Goal: Information Seeking & Learning: Learn about a topic

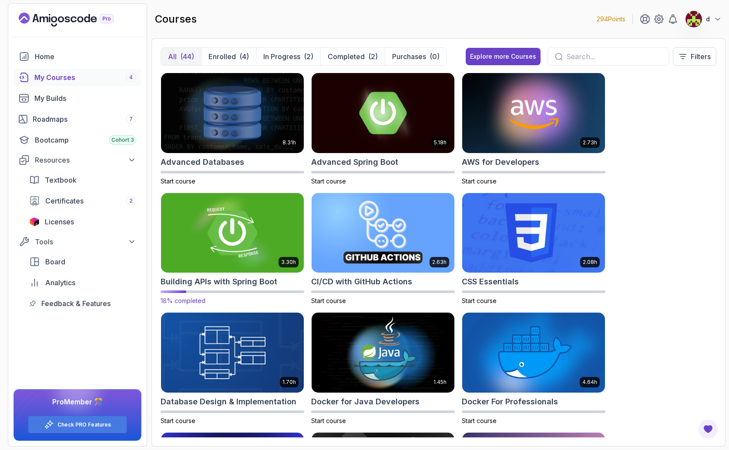
click at [224, 244] on img at bounding box center [232, 233] width 150 height 84
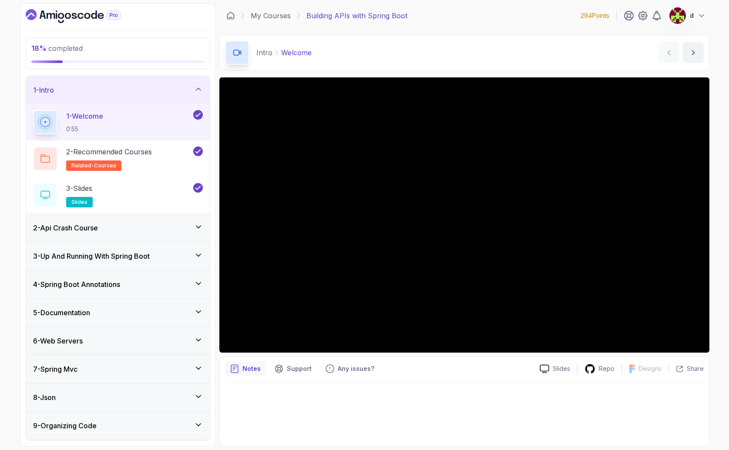
click at [147, 230] on div "2 - Api Crash Course" at bounding box center [118, 228] width 170 height 10
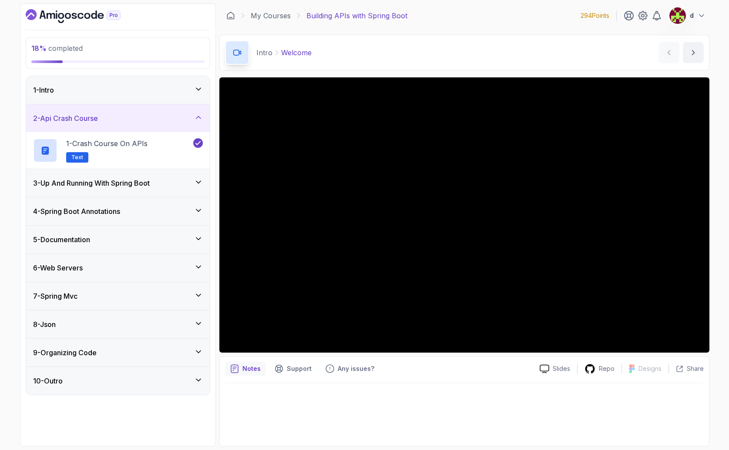
click at [120, 185] on h3 "3 - Up And Running With Spring Boot" at bounding box center [91, 183] width 117 height 10
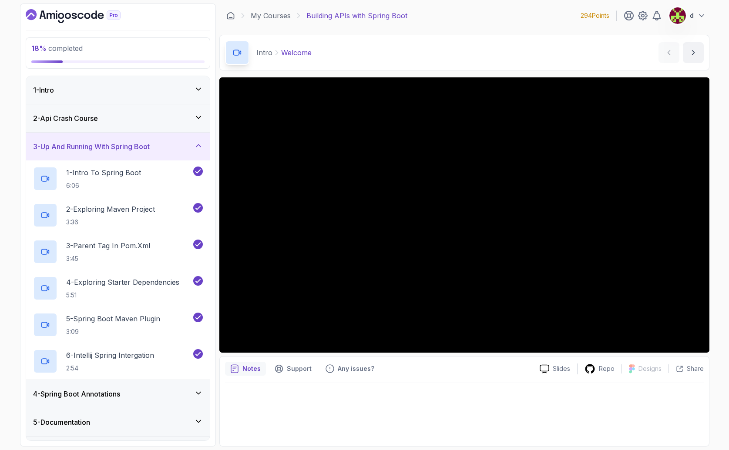
click at [138, 394] on div "4 - Spring Boot Annotations" at bounding box center [118, 394] width 170 height 10
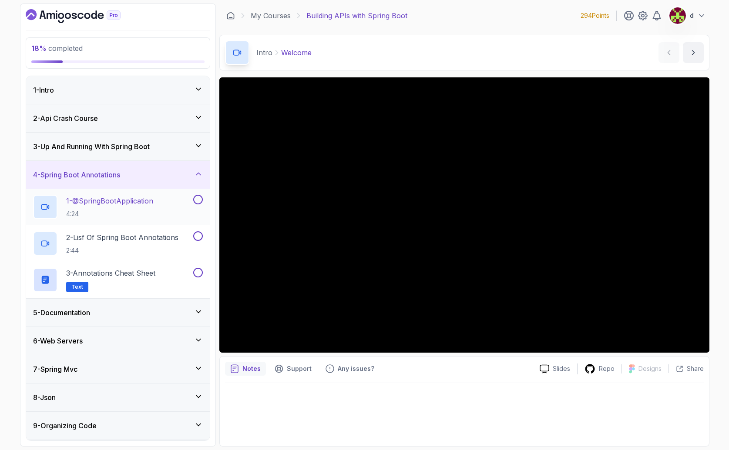
click at [157, 200] on div "1 - @SpringBootApplication 4:24" at bounding box center [112, 207] width 158 height 24
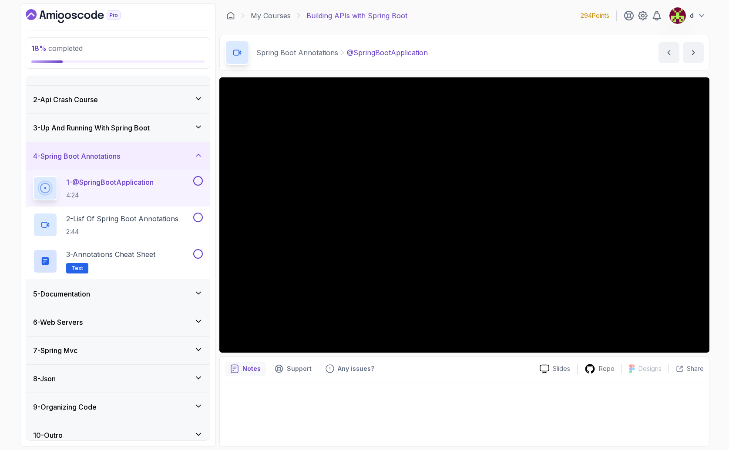
scroll to position [27, 0]
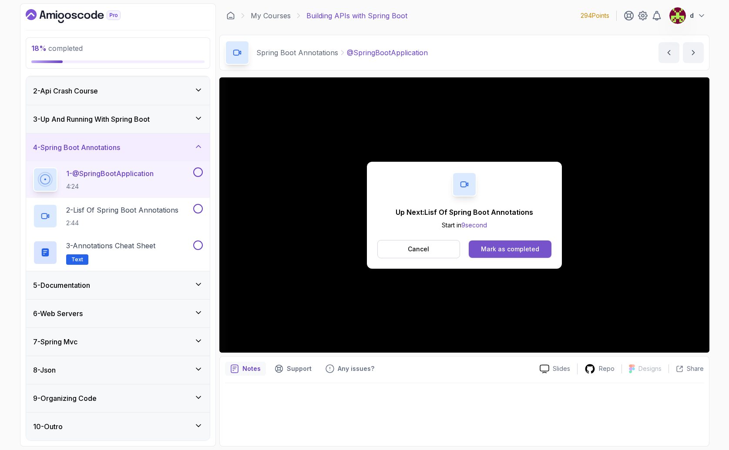
click at [519, 247] on div "Mark as completed" at bounding box center [510, 249] width 58 height 9
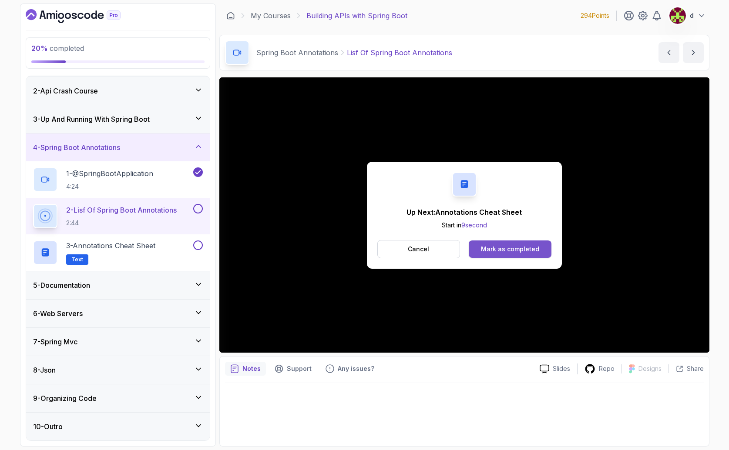
click at [499, 248] on div "Mark as completed" at bounding box center [510, 249] width 58 height 9
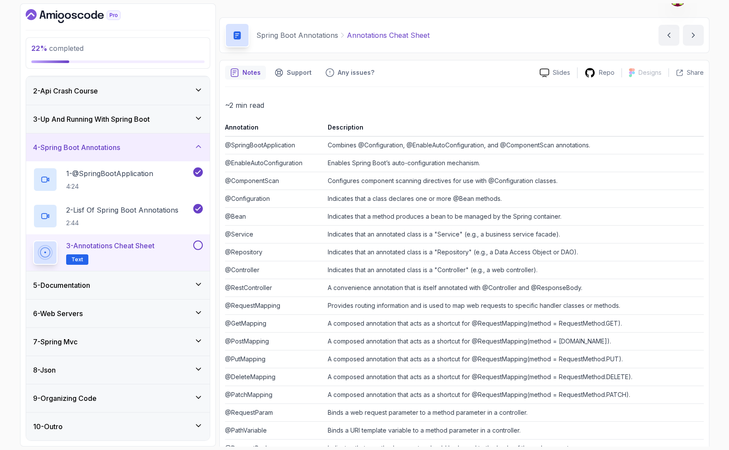
scroll to position [19, 0]
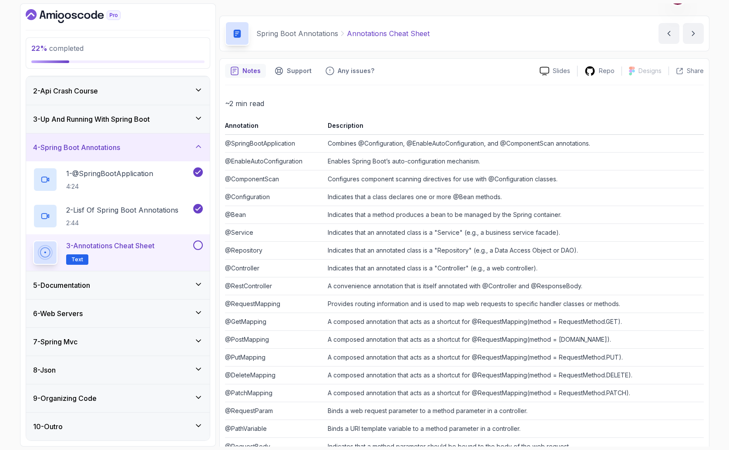
click at [196, 244] on button at bounding box center [198, 246] width 10 height 10
click at [167, 280] on div "5 - Documentation" at bounding box center [118, 285] width 170 height 10
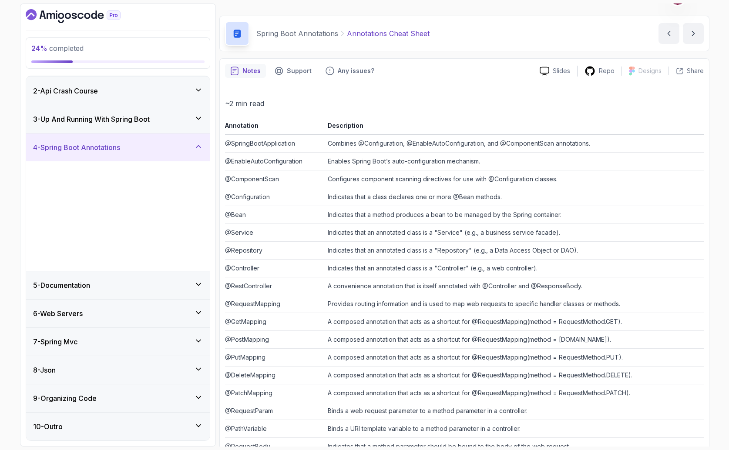
scroll to position [0, 0]
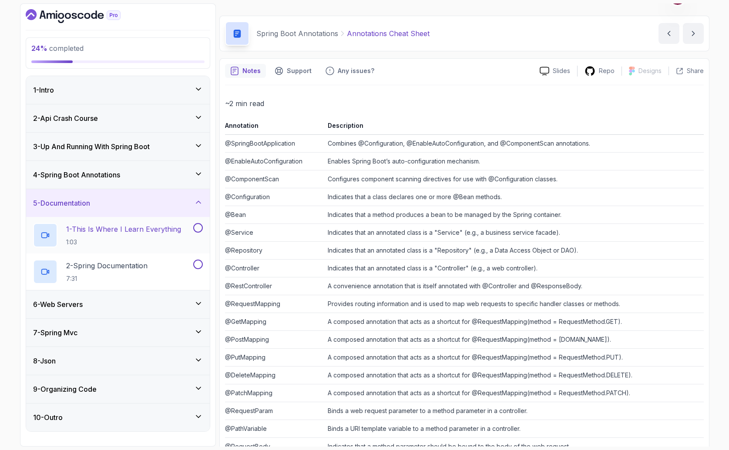
click at [144, 235] on h2 "1 - This Is Where I Learn Everything 1:03" at bounding box center [123, 235] width 115 height 23
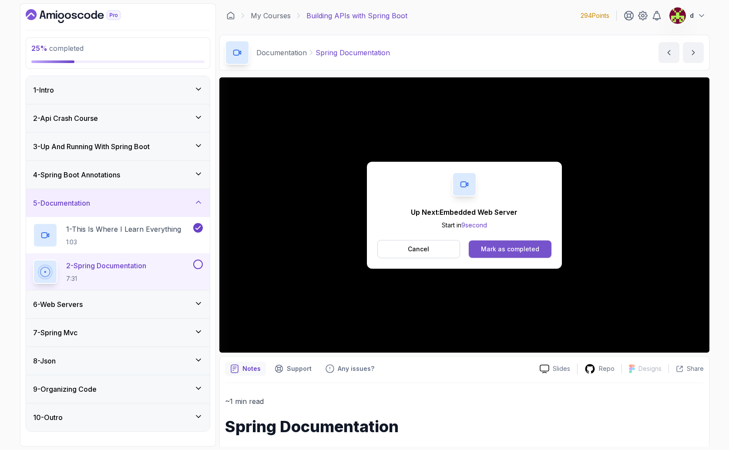
click at [514, 251] on div "Mark as completed" at bounding box center [510, 249] width 58 height 9
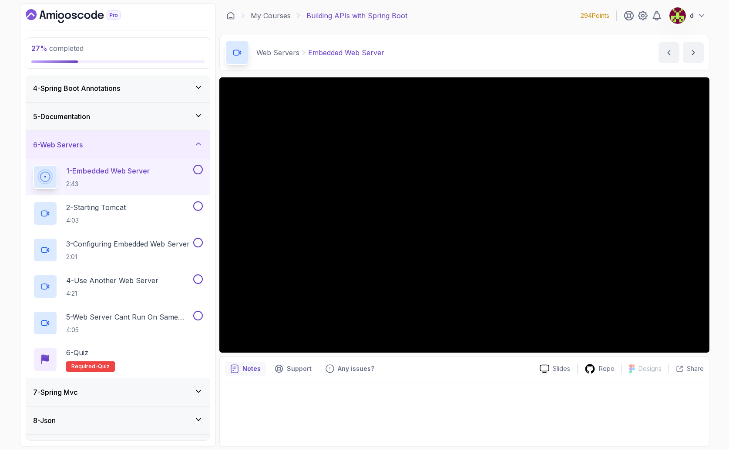
scroll to position [137, 0]
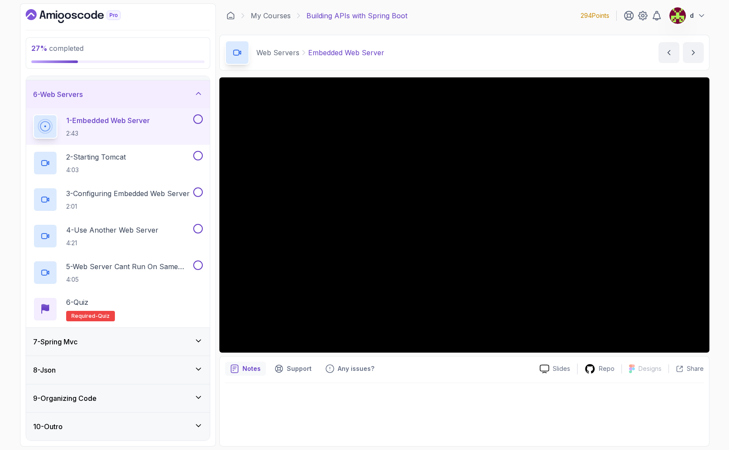
click at [62, 342] on h3 "7 - Spring Mvc" at bounding box center [55, 342] width 44 height 10
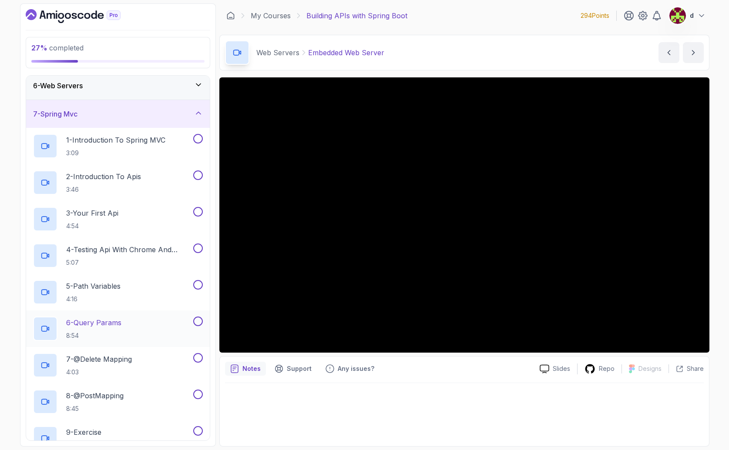
scroll to position [0, 0]
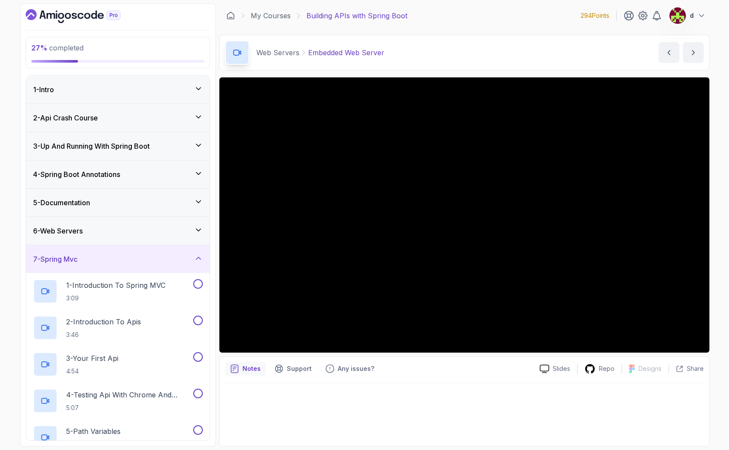
click at [103, 257] on div "7 - Spring Mvc" at bounding box center [118, 259] width 170 height 10
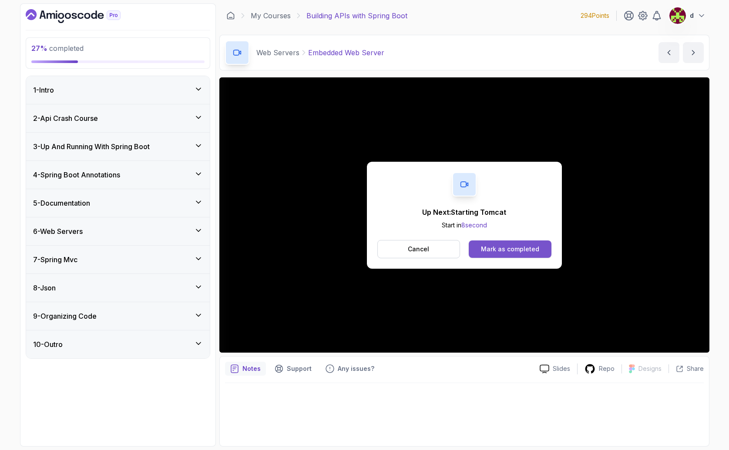
click at [502, 252] on div "Mark as completed" at bounding box center [510, 249] width 58 height 9
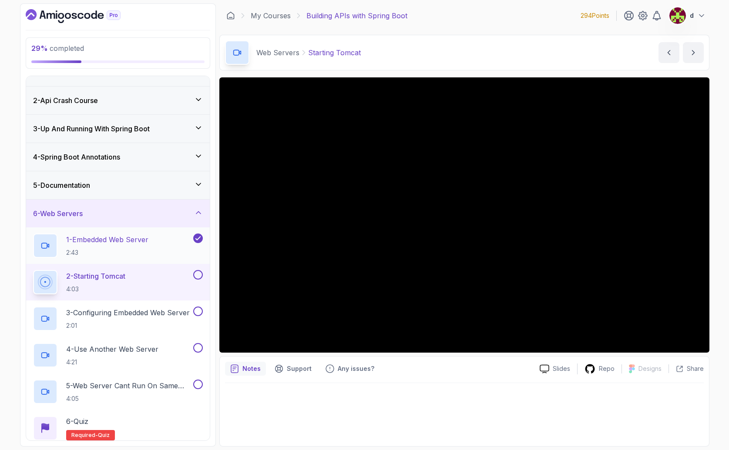
scroll to position [50, 0]
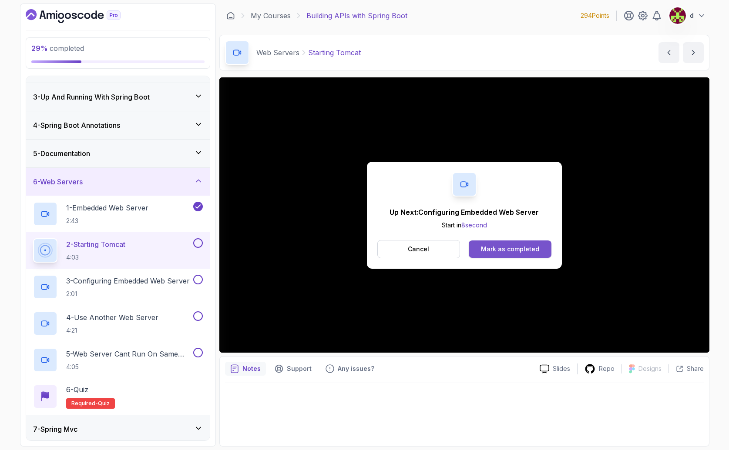
click at [490, 244] on button "Mark as completed" at bounding box center [509, 249] width 82 height 17
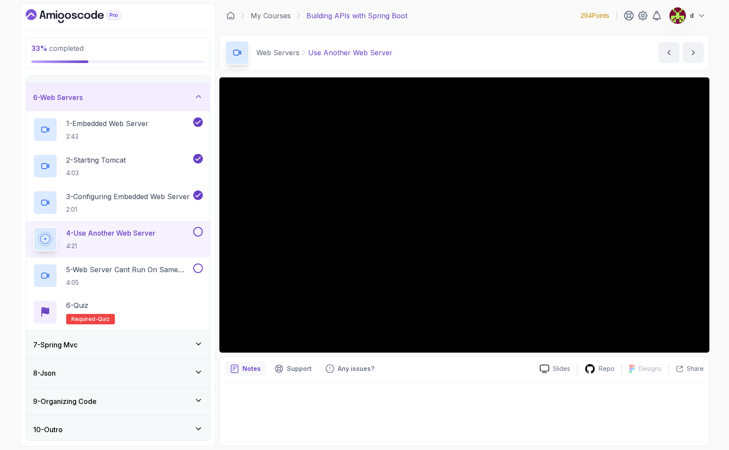
scroll to position [137, 0]
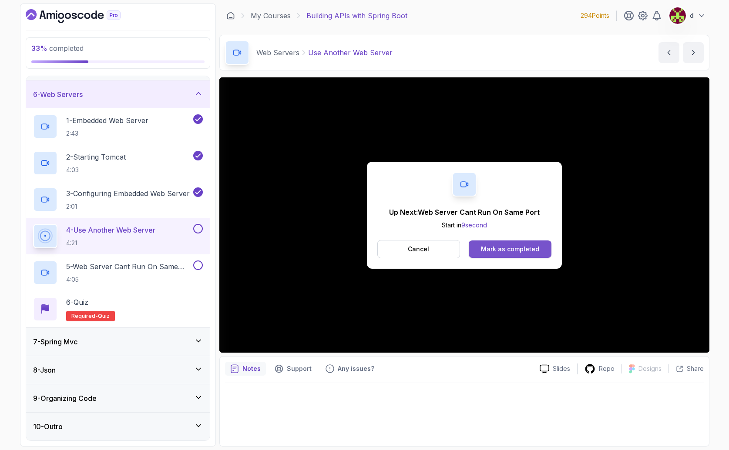
click at [510, 256] on button "Mark as completed" at bounding box center [509, 249] width 82 height 17
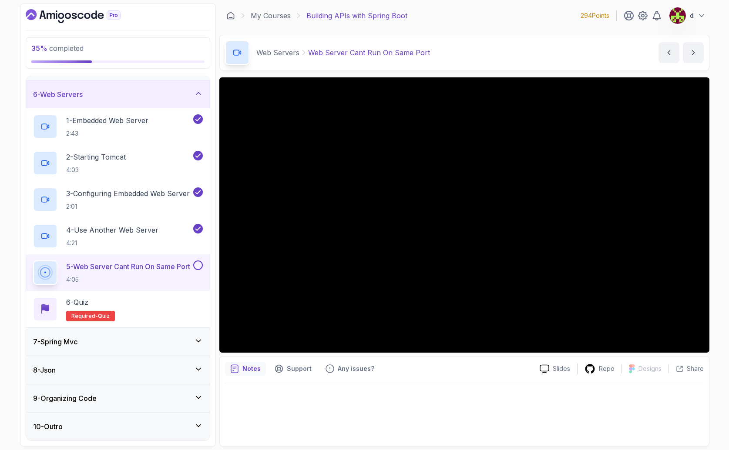
click at [186, 399] on div "9 - Organizing Code" at bounding box center [118, 398] width 170 height 10
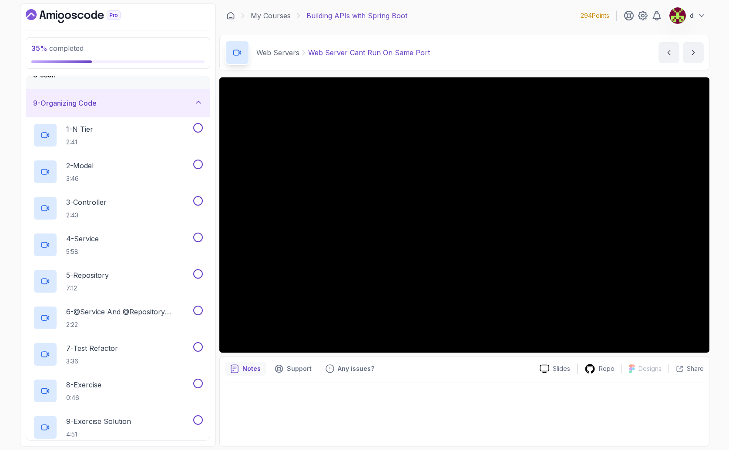
scroll to position [107, 0]
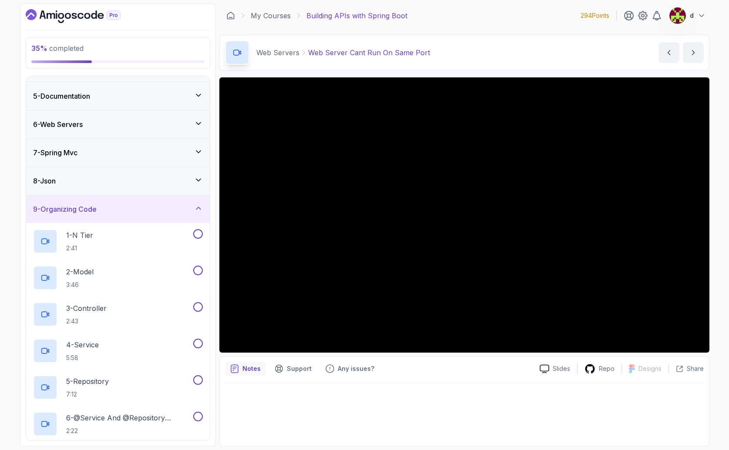
click at [85, 217] on div "9 - Organizing Code" at bounding box center [118, 209] width 184 height 28
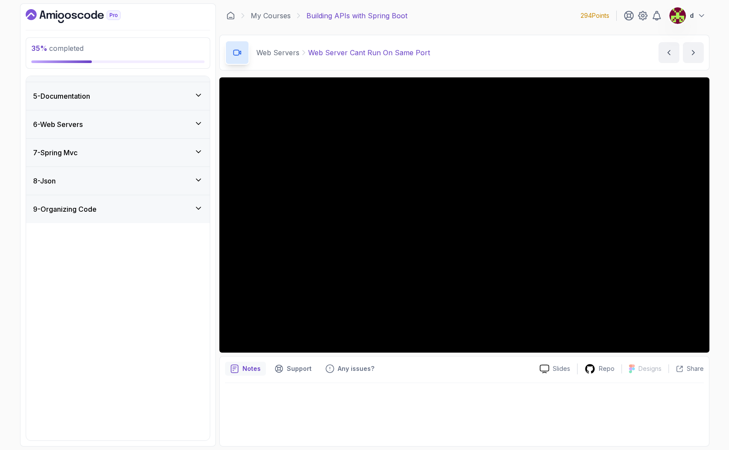
scroll to position [0, 0]
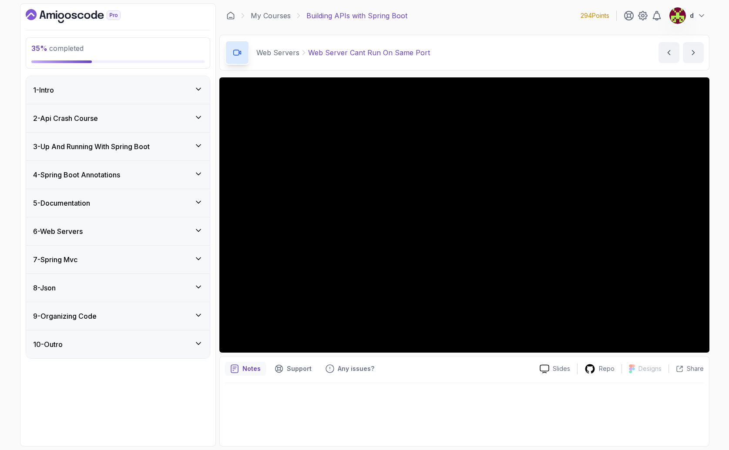
click at [81, 287] on div "8 - Json" at bounding box center [118, 288] width 170 height 10
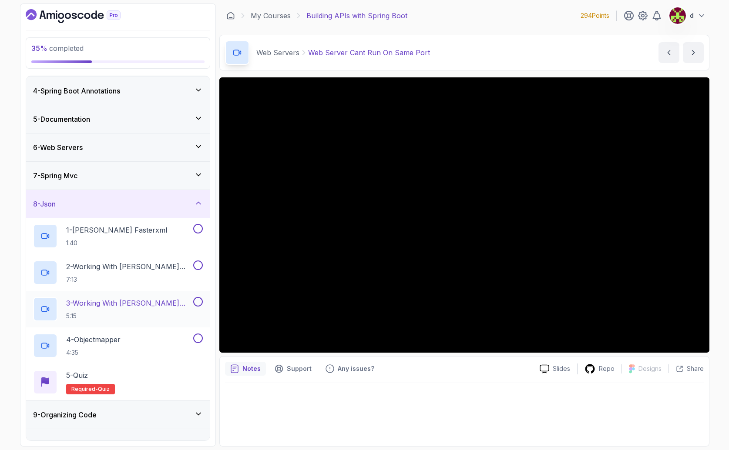
scroll to position [100, 0]
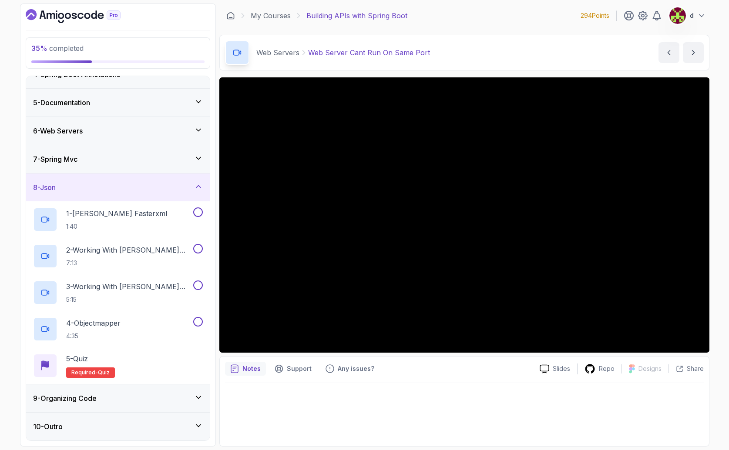
click at [86, 186] on div "8 - Json" at bounding box center [118, 187] width 170 height 10
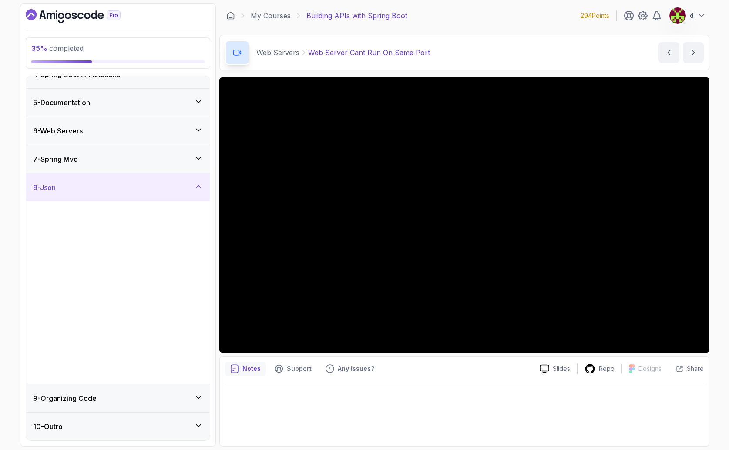
scroll to position [0, 0]
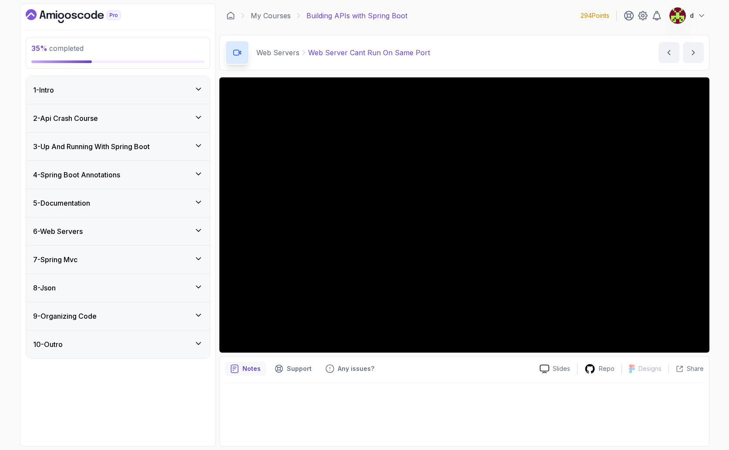
click at [101, 228] on div "6 - Web Servers" at bounding box center [118, 231] width 170 height 10
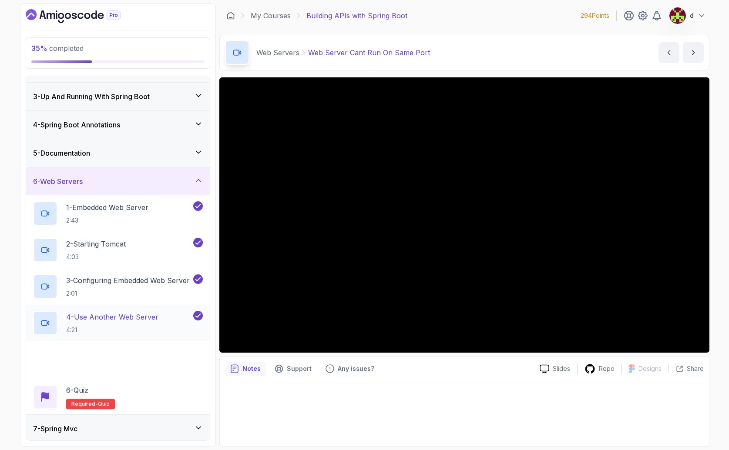
scroll to position [79, 0]
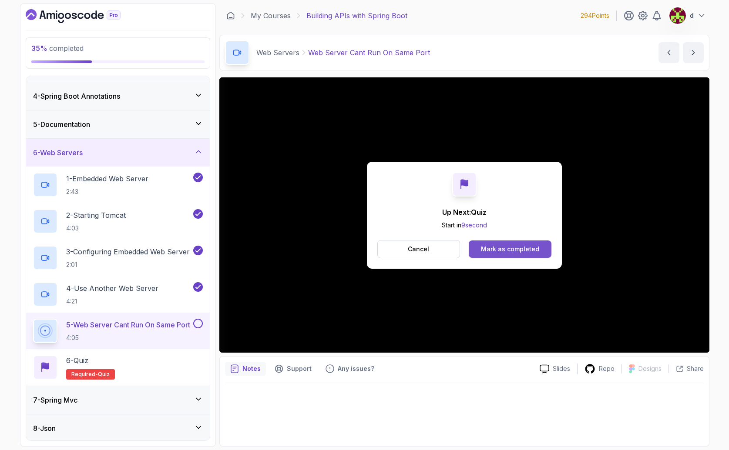
click at [508, 244] on button "Mark as completed" at bounding box center [509, 249] width 82 height 17
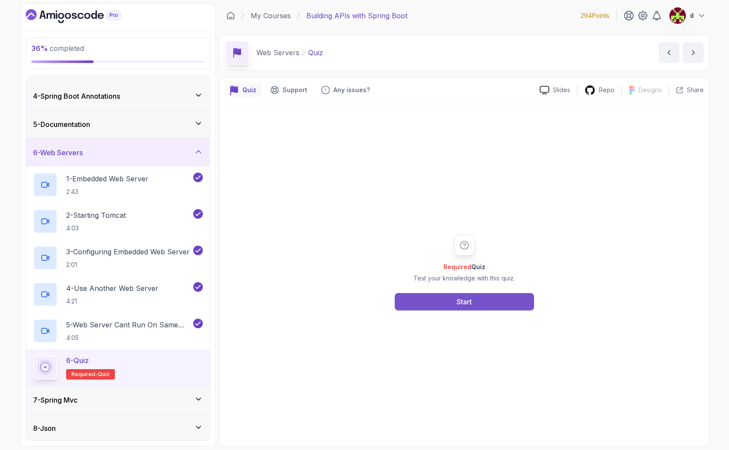
click at [448, 307] on button "Start" at bounding box center [464, 301] width 139 height 17
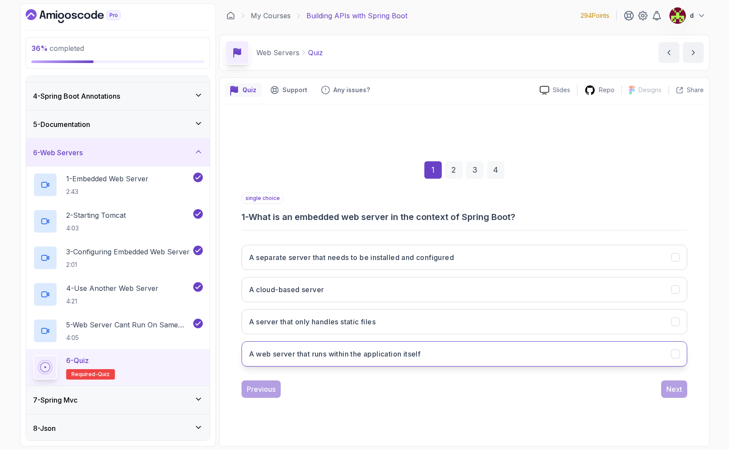
click at [387, 358] on h3 "A web server that runs within the application itself" at bounding box center [335, 354] width 172 height 10
click at [672, 393] on div "Next" at bounding box center [674, 389] width 16 height 10
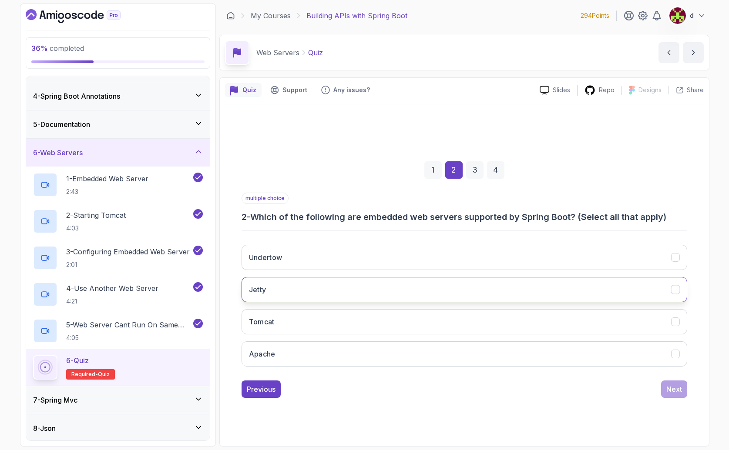
click at [336, 294] on button "Jetty" at bounding box center [463, 289] width 445 height 25
click at [347, 331] on button "Tomcat" at bounding box center [463, 321] width 445 height 25
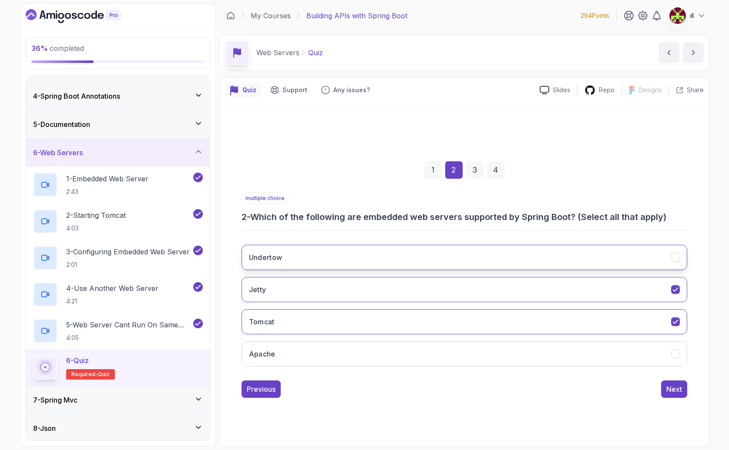
click at [394, 260] on button "Undertow" at bounding box center [463, 257] width 445 height 25
click at [681, 391] on button "Next" at bounding box center [674, 389] width 26 height 17
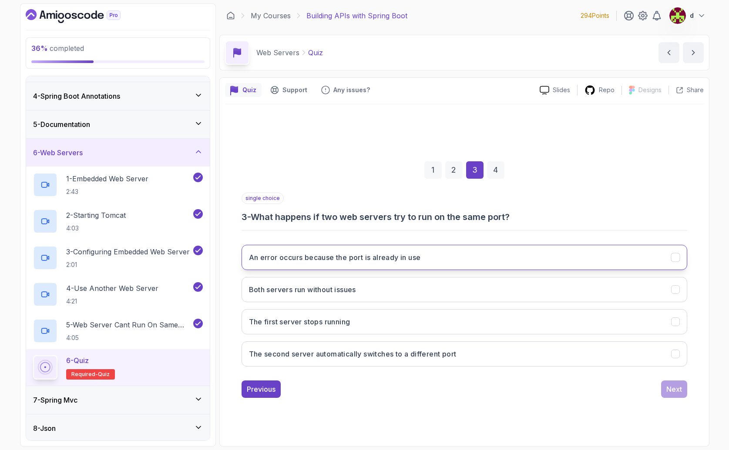
click at [328, 258] on h3 "An error occurs because the port is already in use" at bounding box center [335, 257] width 172 height 10
click at [674, 389] on div "Next" at bounding box center [674, 389] width 16 height 10
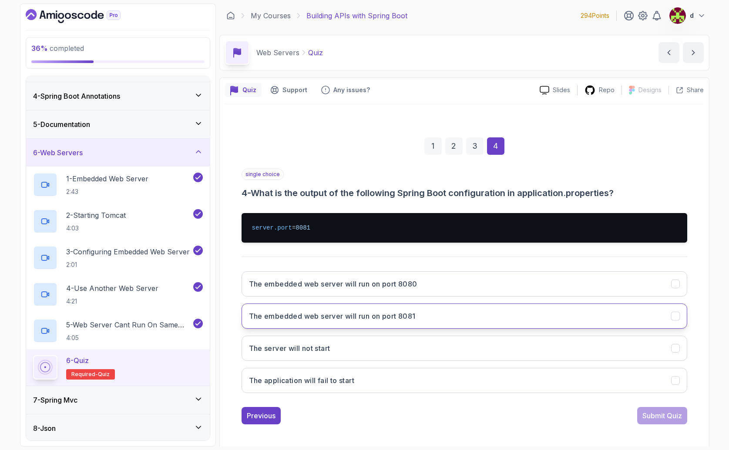
click at [419, 322] on button "The embedded web server will run on port 8081" at bounding box center [463, 316] width 445 height 25
click at [682, 408] on button "Submit Quiz" at bounding box center [662, 415] width 50 height 17
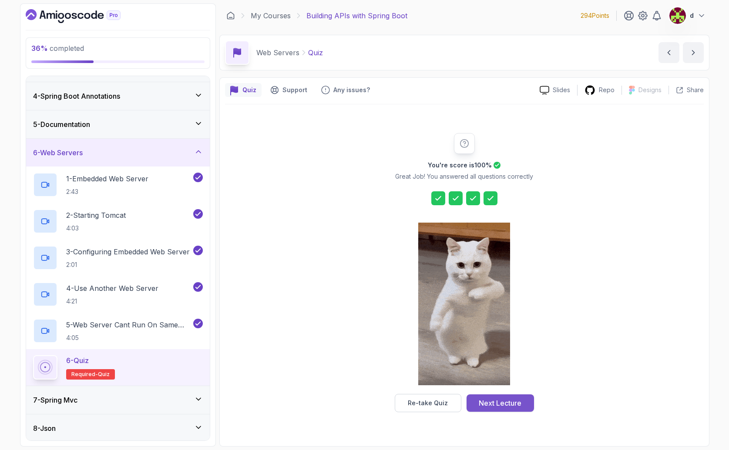
click at [512, 402] on div "Next Lecture" at bounding box center [500, 403] width 43 height 10
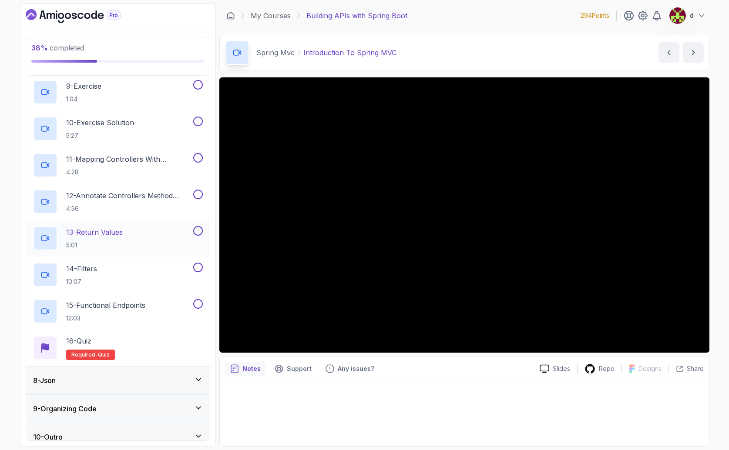
scroll to position [502, 0]
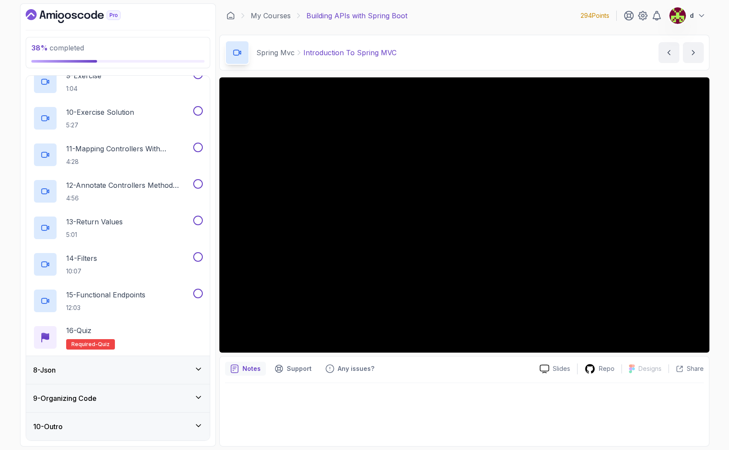
click at [557, 375] on div "Slides Repo Designs Design not available Share" at bounding box center [617, 369] width 171 height 14
click at [557, 372] on p "Slides" at bounding box center [560, 369] width 17 height 9
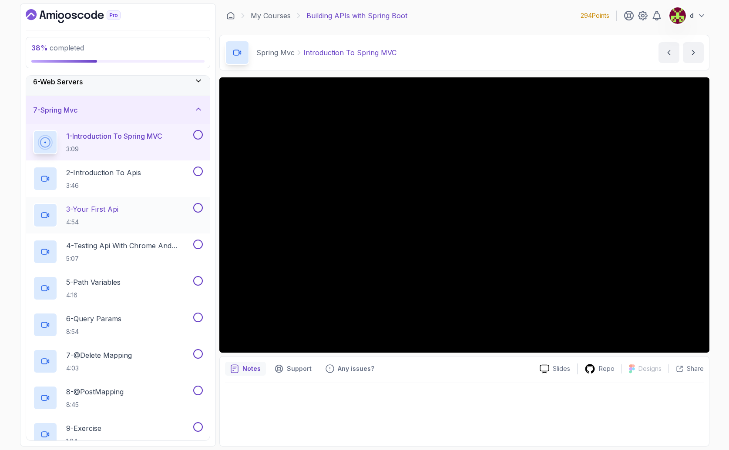
scroll to position [146, 0]
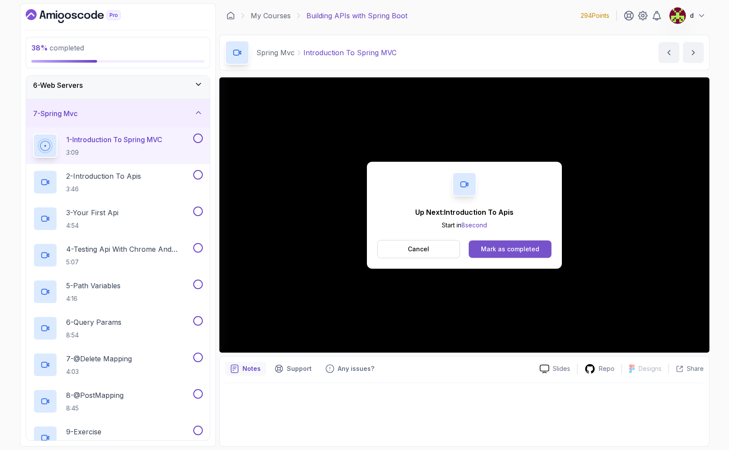
click at [521, 249] on div "Mark as completed" at bounding box center [510, 249] width 58 height 9
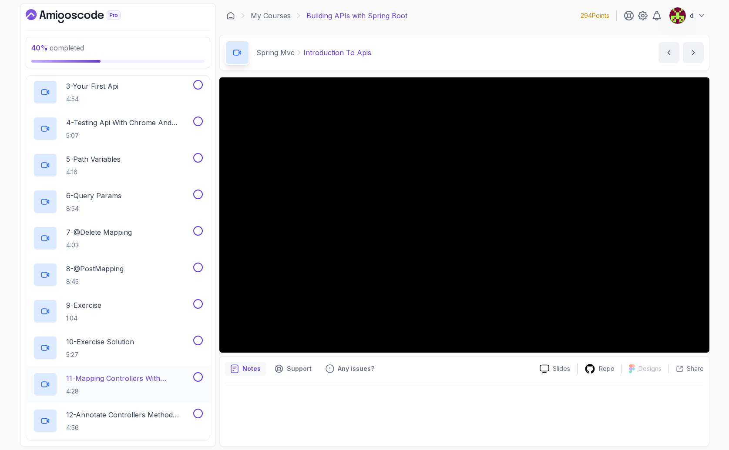
scroll to position [166, 0]
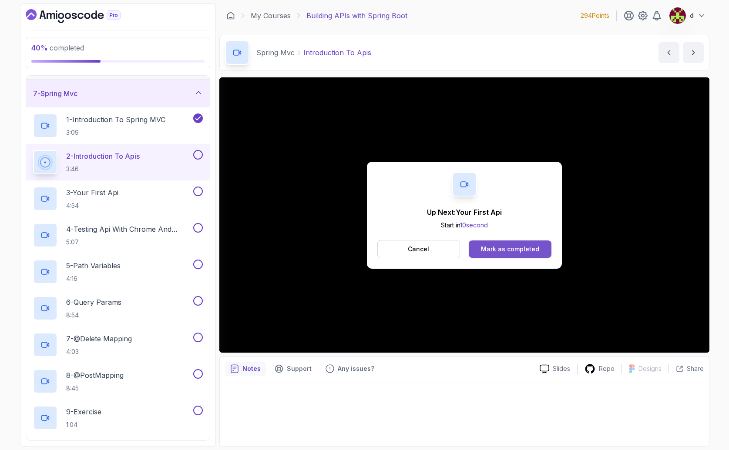
click at [505, 248] on div "Mark as completed" at bounding box center [510, 249] width 58 height 9
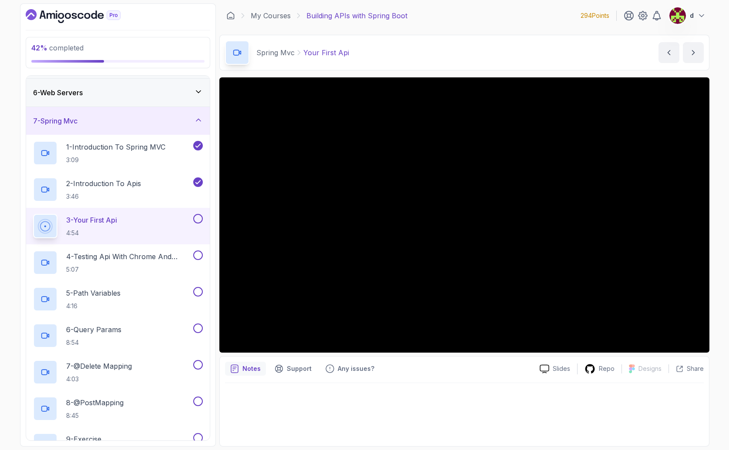
scroll to position [138, 0]
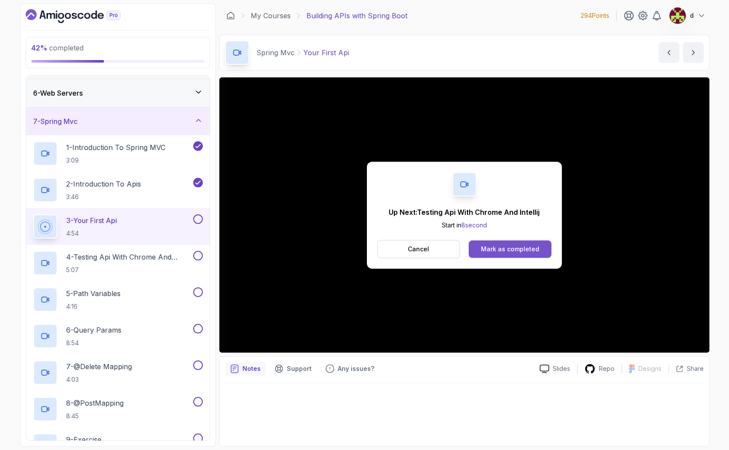
click at [525, 251] on div "Mark as completed" at bounding box center [510, 249] width 58 height 9
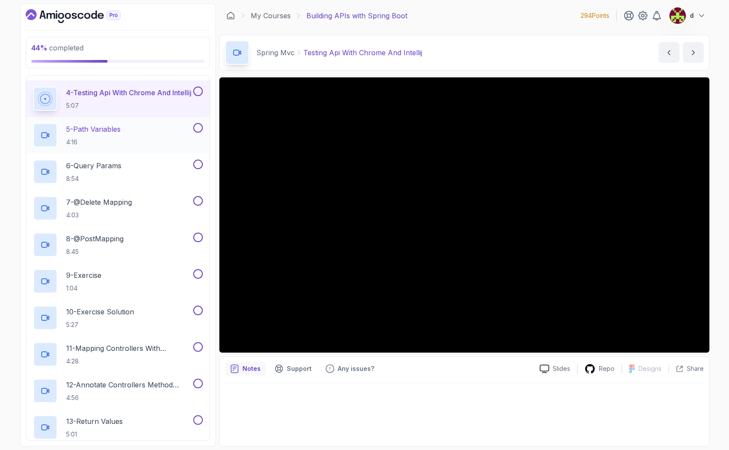
scroll to position [260, 0]
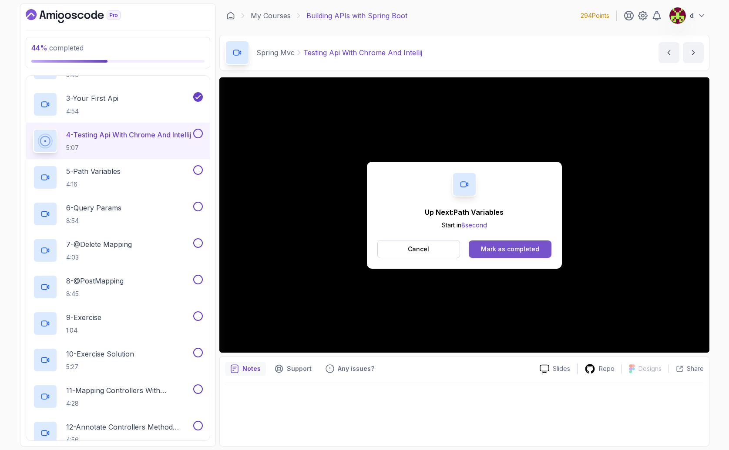
click at [519, 251] on div "Mark as completed" at bounding box center [510, 249] width 58 height 9
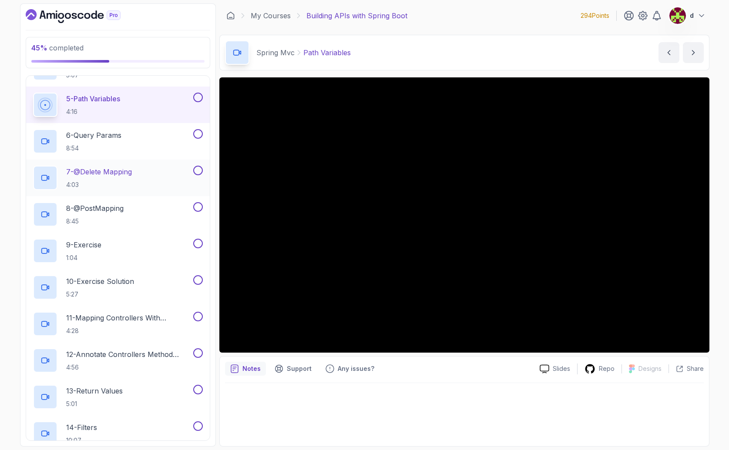
scroll to position [266, 0]
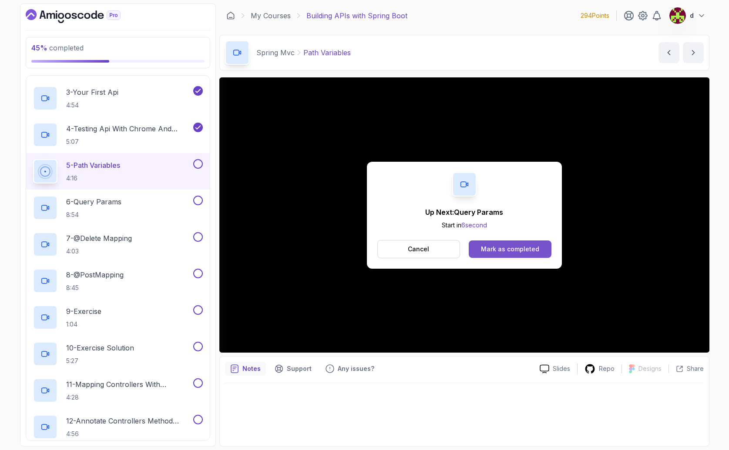
click at [516, 245] on div "Mark as completed" at bounding box center [510, 249] width 58 height 9
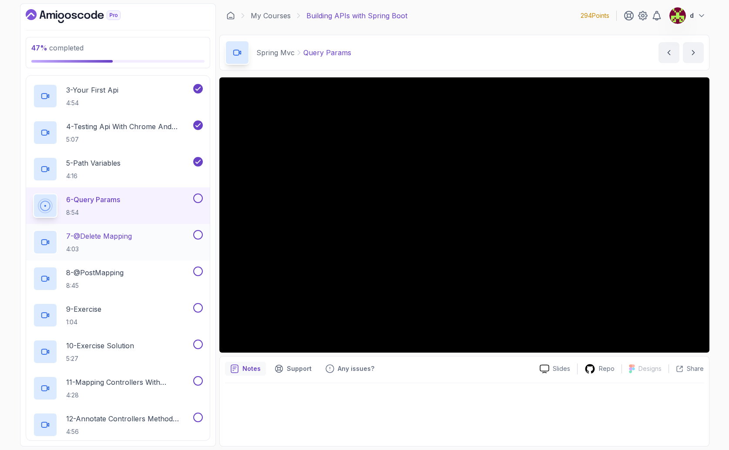
scroll to position [270, 0]
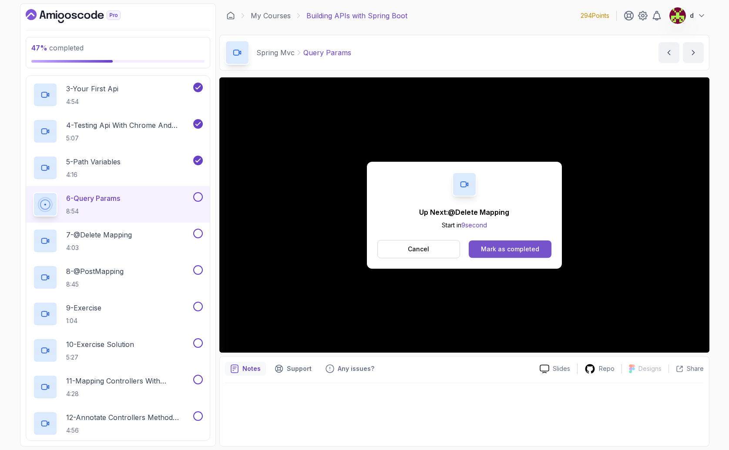
click at [518, 254] on button "Mark as completed" at bounding box center [509, 249] width 82 height 17
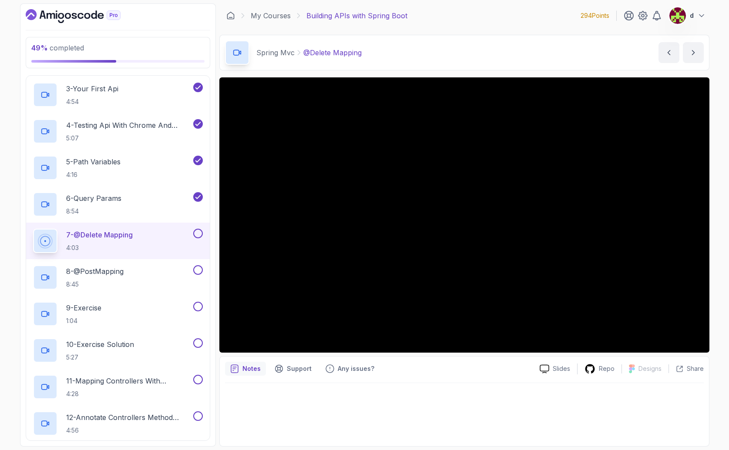
click at [197, 236] on button at bounding box center [198, 234] width 10 height 10
click at [146, 269] on div "8 - @PostMapping 8:45" at bounding box center [112, 277] width 158 height 24
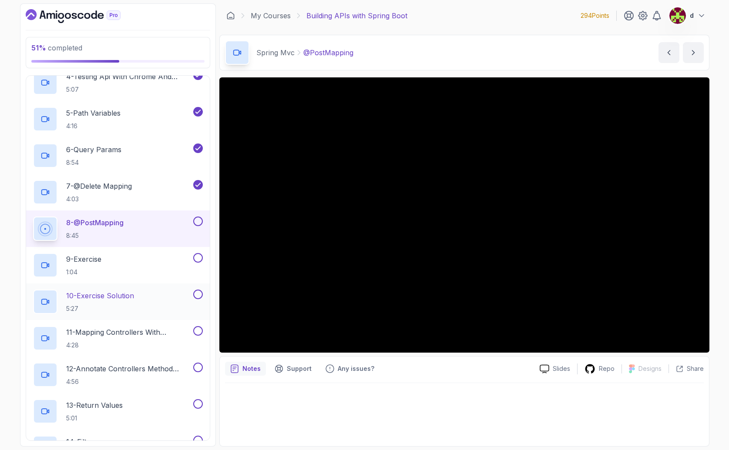
scroll to position [329, 0]
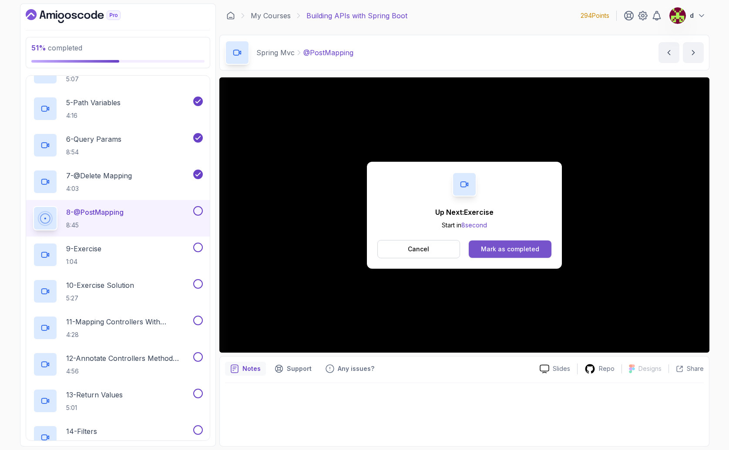
click at [533, 251] on div "Mark as completed" at bounding box center [510, 249] width 58 height 9
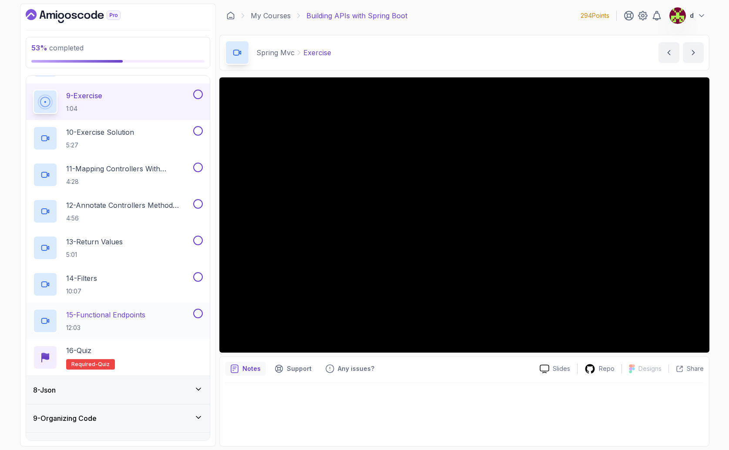
scroll to position [502, 0]
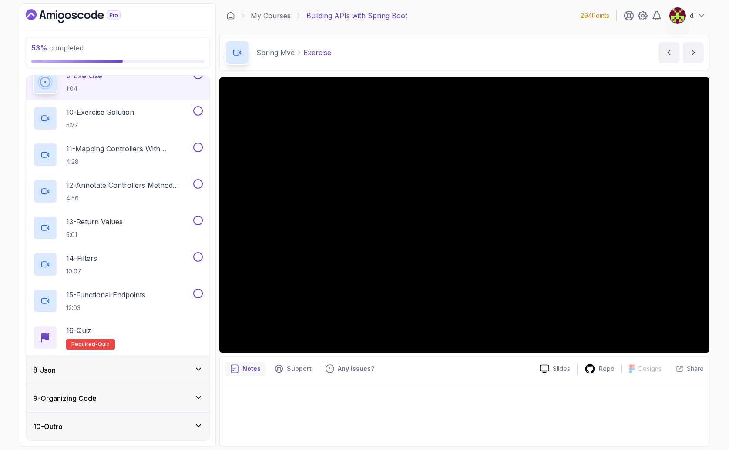
click at [131, 375] on div "8 - Json" at bounding box center [118, 370] width 184 height 28
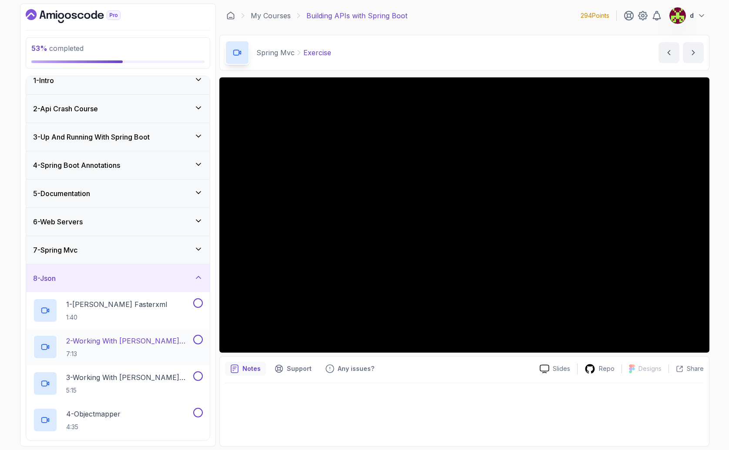
scroll to position [100, 0]
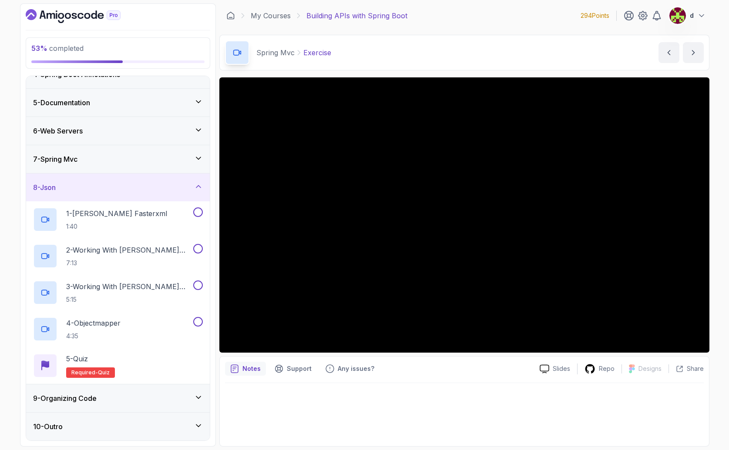
click at [120, 402] on div "9 - Organizing Code" at bounding box center [118, 398] width 170 height 10
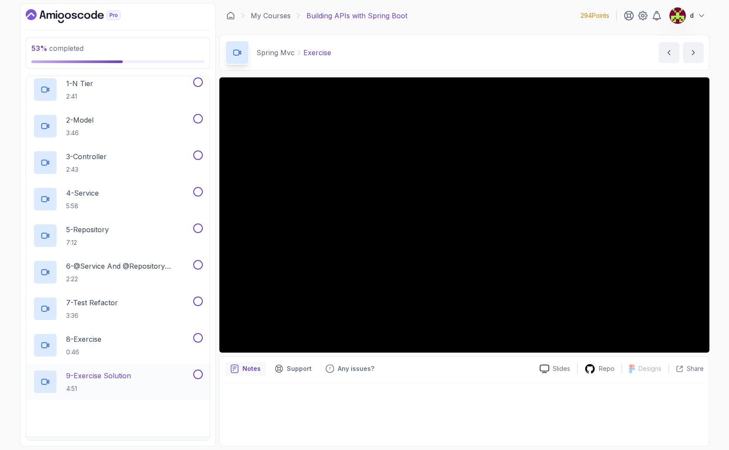
scroll to position [283, 0]
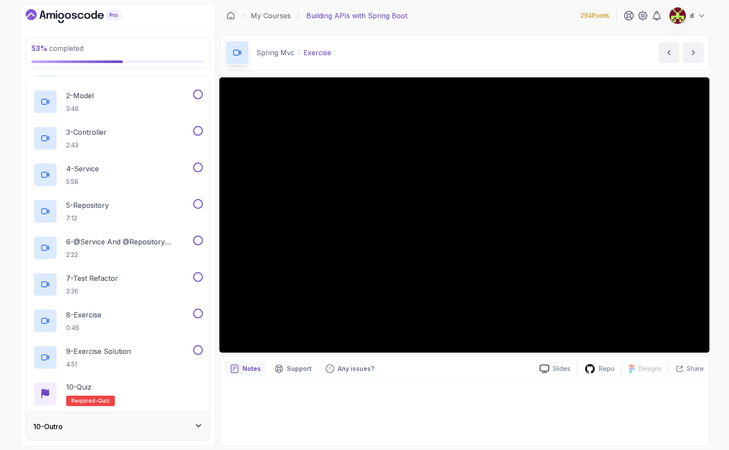
click at [117, 425] on div "10 - Outro" at bounding box center [118, 427] width 170 height 10
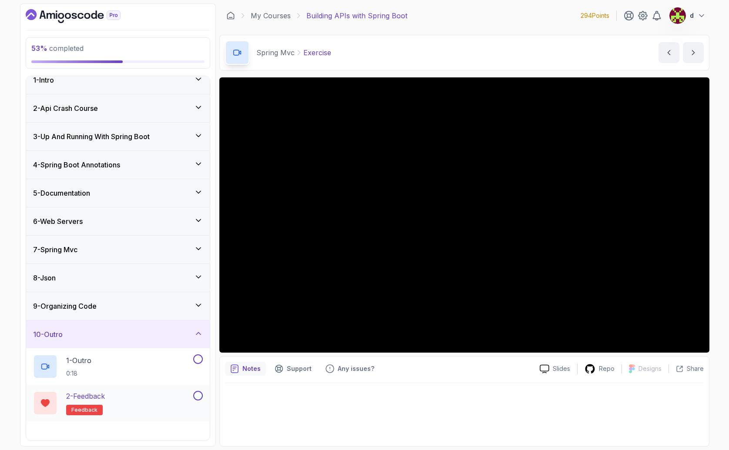
scroll to position [27, 0]
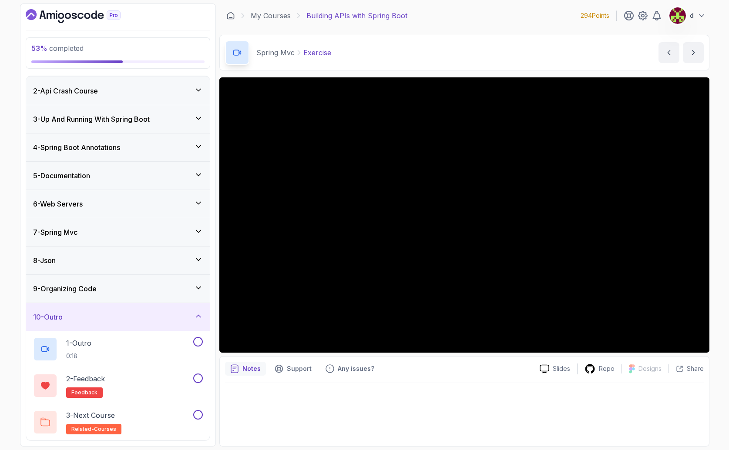
click at [101, 321] on div "10 - Outro" at bounding box center [118, 317] width 170 height 10
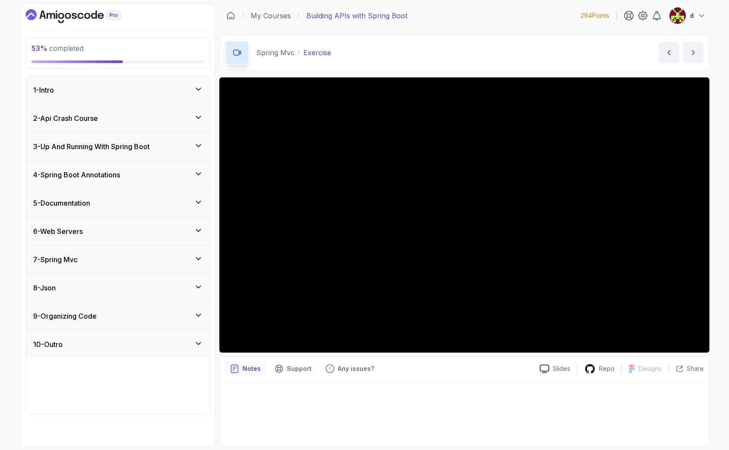
scroll to position [0, 0]
click at [90, 257] on div "7 - Spring Mvc" at bounding box center [118, 259] width 170 height 10
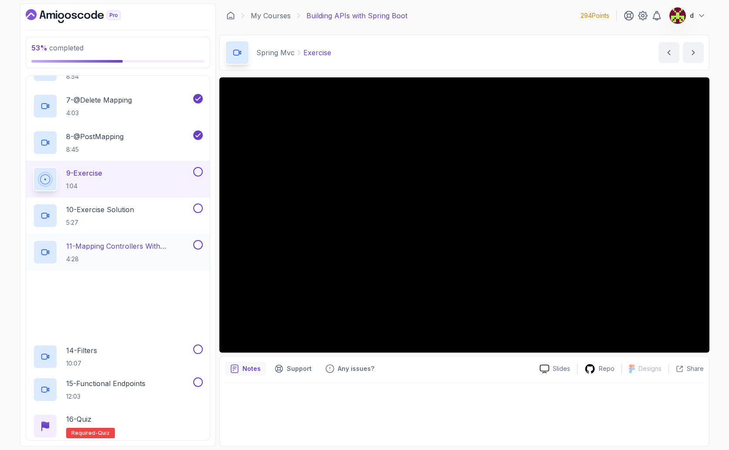
scroll to position [445, 0]
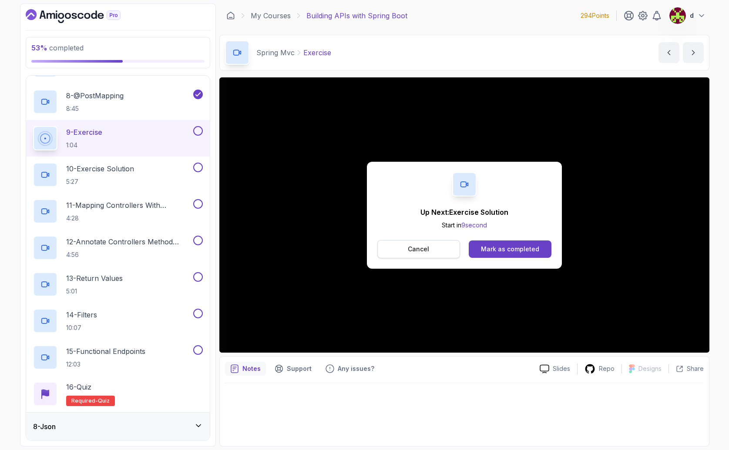
click at [433, 251] on button "Cancel" at bounding box center [418, 249] width 83 height 18
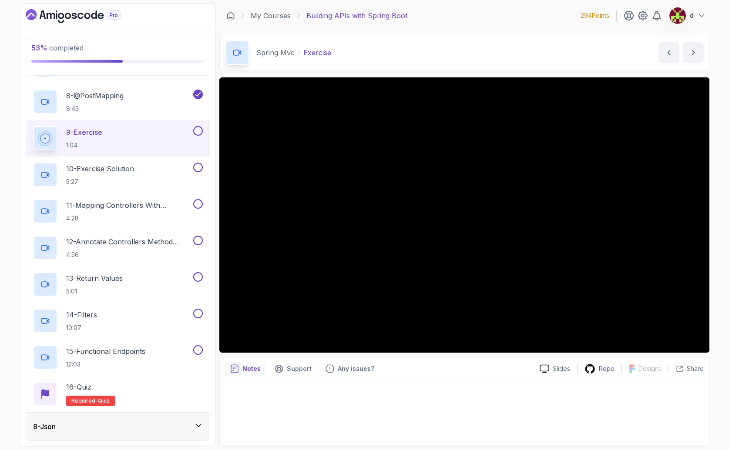
click at [597, 370] on div "Repo" at bounding box center [599, 369] width 44 height 11
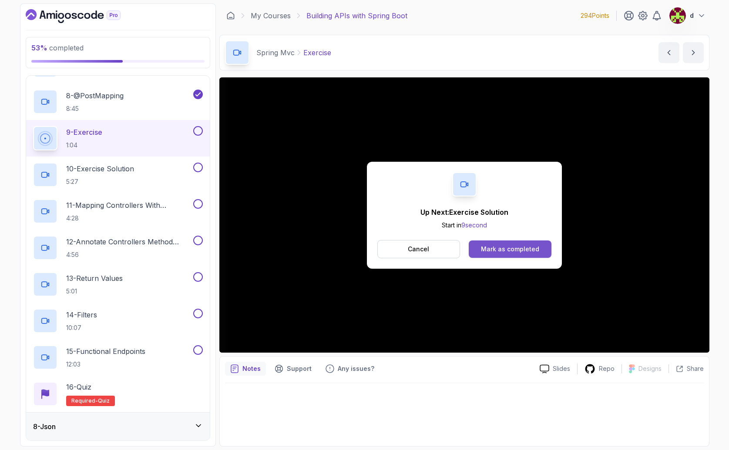
click at [515, 255] on button "Mark as completed" at bounding box center [509, 249] width 82 height 17
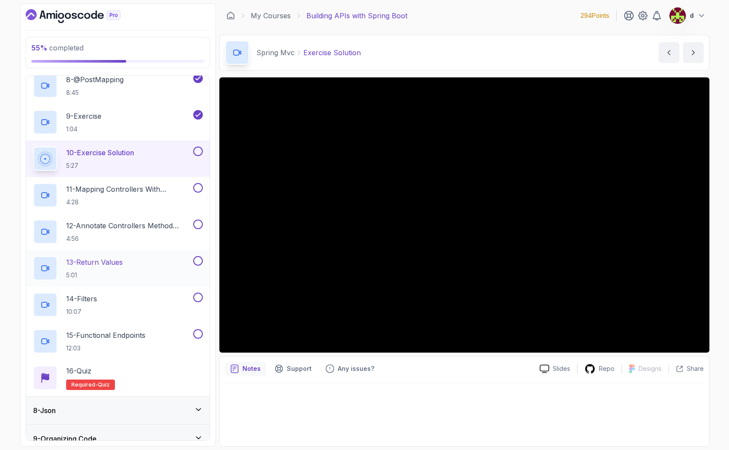
scroll to position [502, 0]
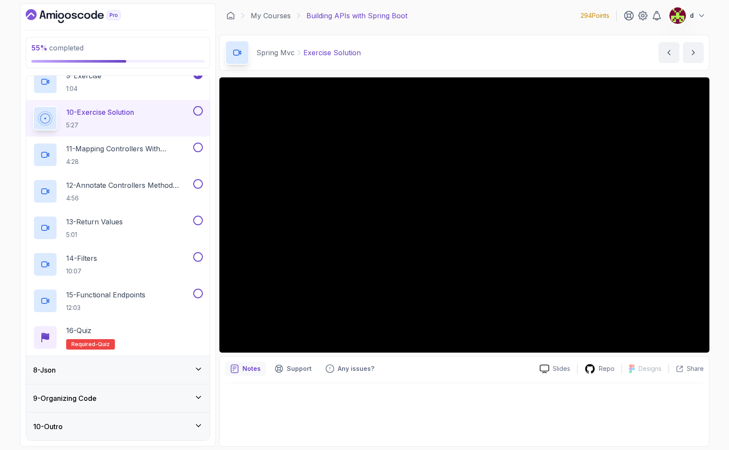
click at [202, 109] on button at bounding box center [198, 111] width 10 height 10
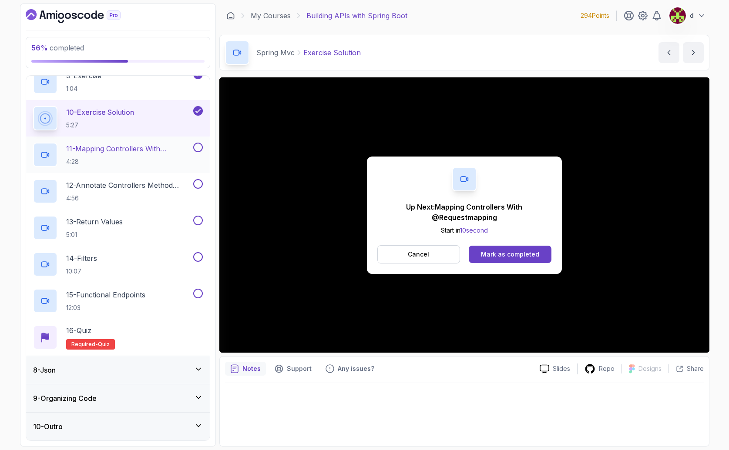
click at [163, 157] on p "4:28" at bounding box center [128, 161] width 125 height 9
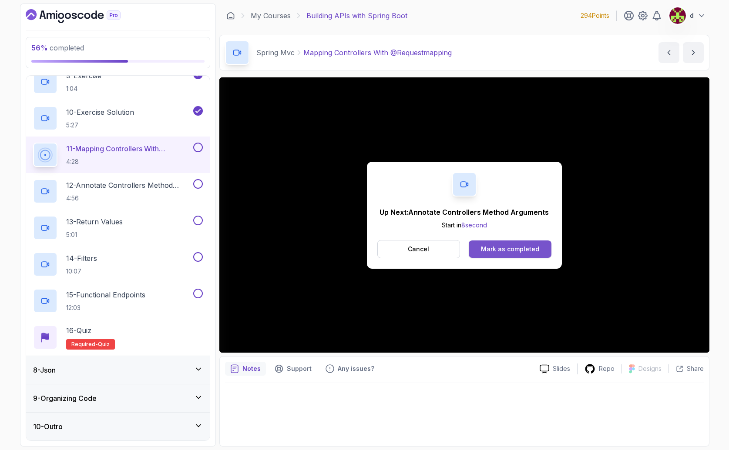
click at [488, 252] on div "Mark as completed" at bounding box center [510, 249] width 58 height 9
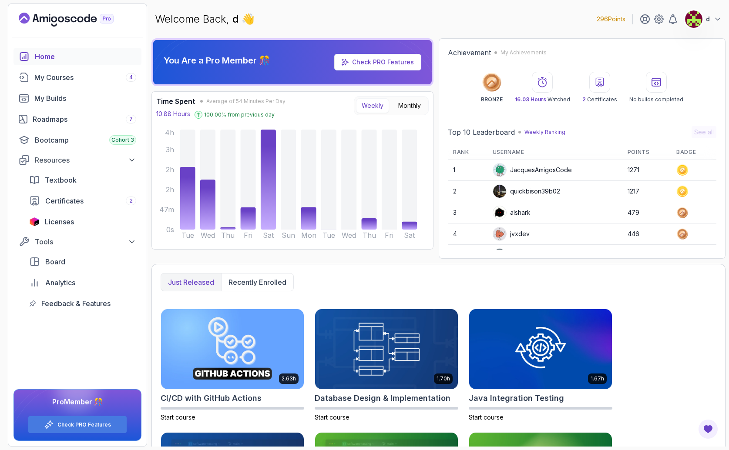
click at [692, 17] on img at bounding box center [693, 18] width 17 height 17
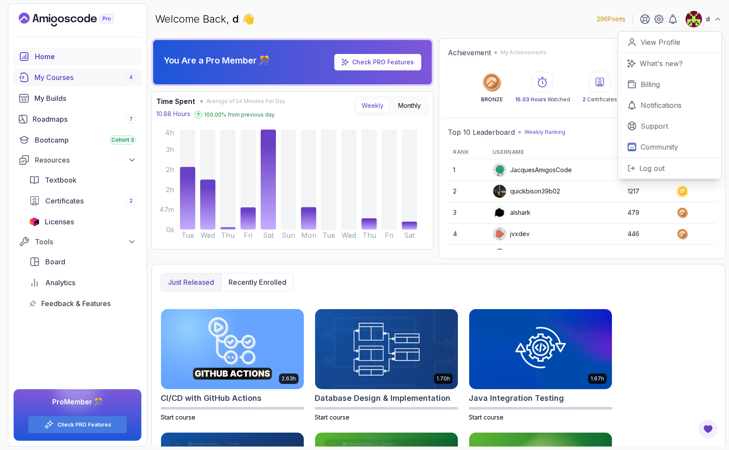
click at [57, 74] on div "My Courses 4" at bounding box center [85, 77] width 102 height 10
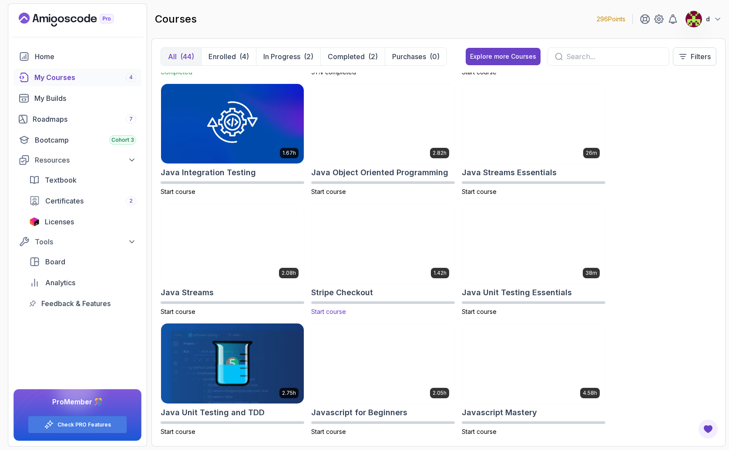
scroll to position [749, 0]
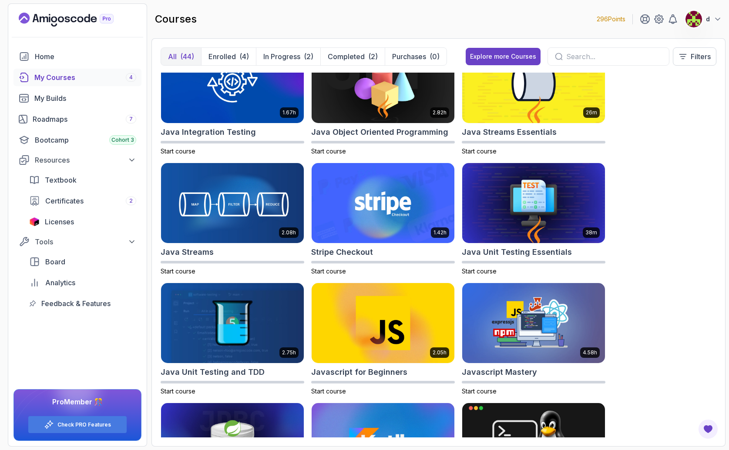
click at [703, 18] on button "d" at bounding box center [703, 18] width 37 height 17
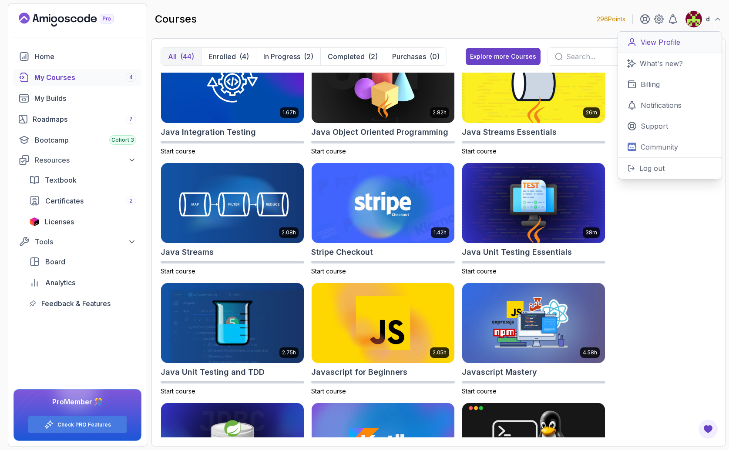
click at [668, 39] on p "View Profile" at bounding box center [660, 42] width 40 height 10
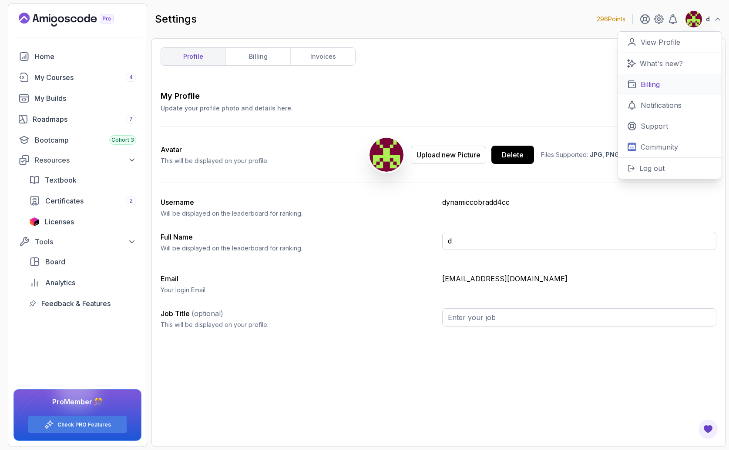
click at [652, 87] on p "Billing" at bounding box center [649, 84] width 19 height 10
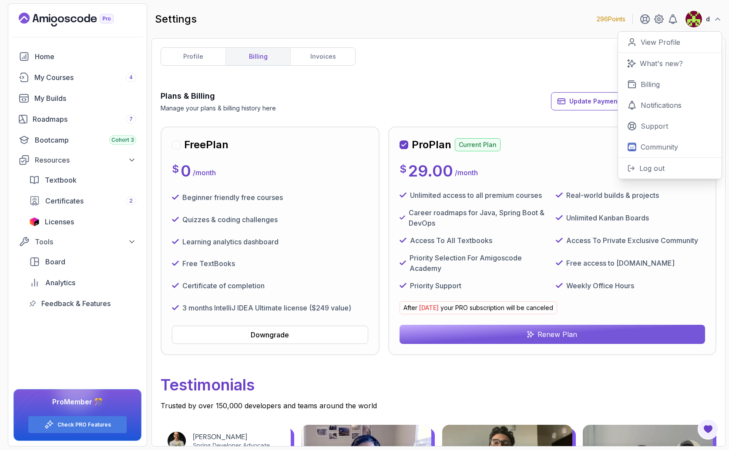
click at [303, 84] on div "profile billing invoices Plans & Billing Manage your plans & billing history he…" at bounding box center [438, 242] width 555 height 390
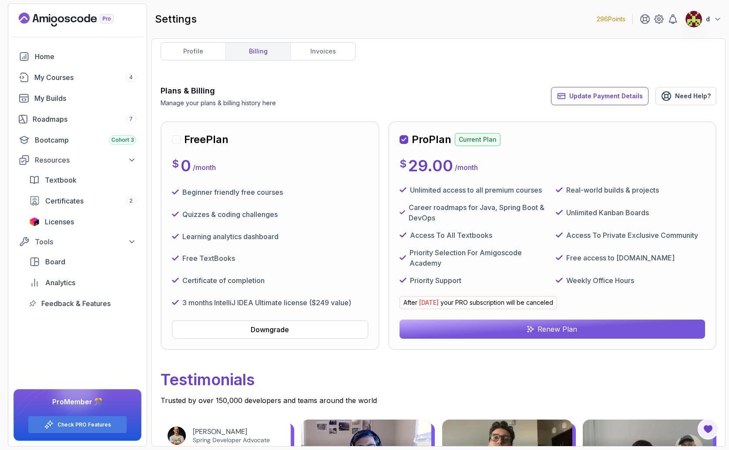
scroll to position [6, 0]
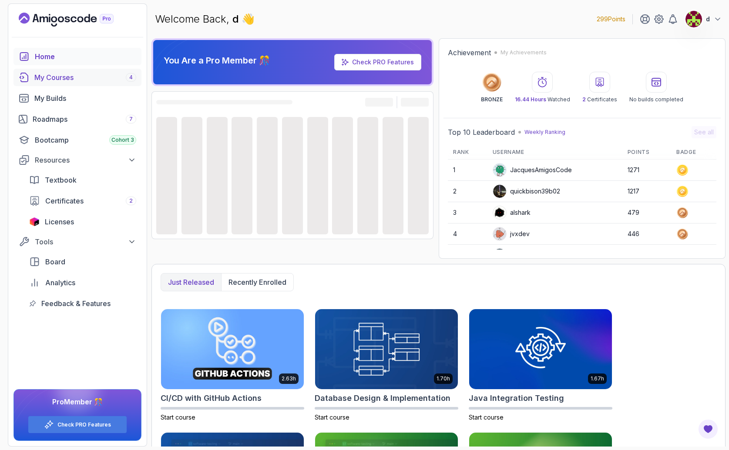
click at [69, 79] on div "My Courses 4" at bounding box center [85, 77] width 102 height 10
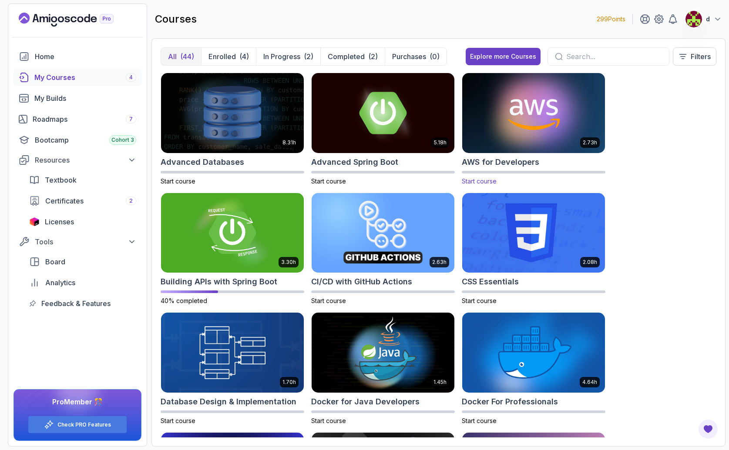
click at [507, 125] on img at bounding box center [533, 113] width 150 height 84
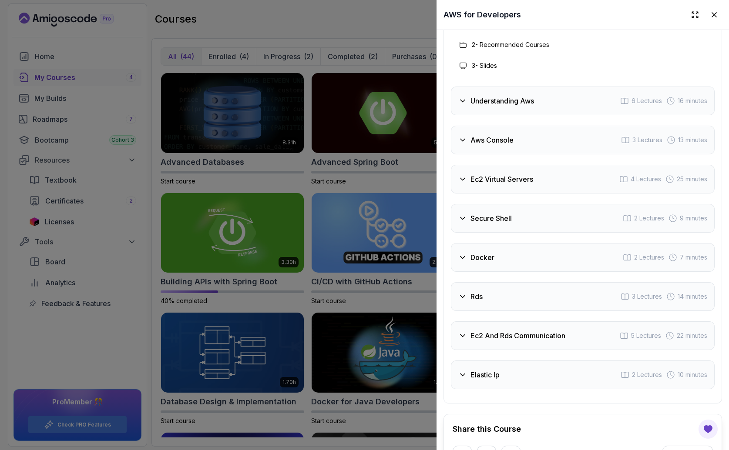
scroll to position [1503, 0]
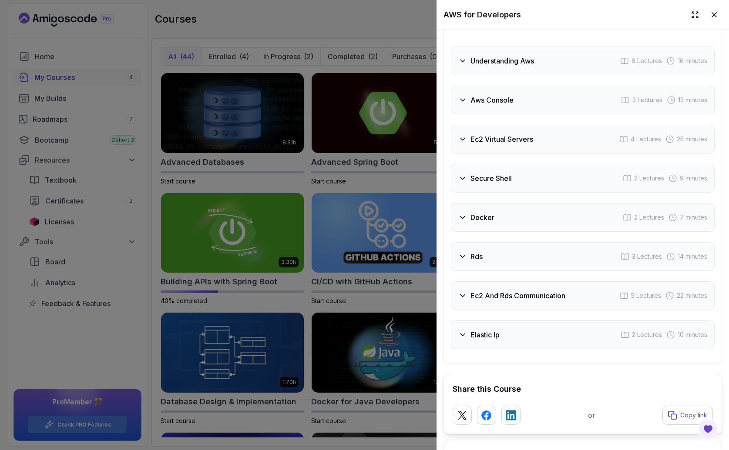
click at [484, 223] on h3 "Docker" at bounding box center [482, 217] width 24 height 10
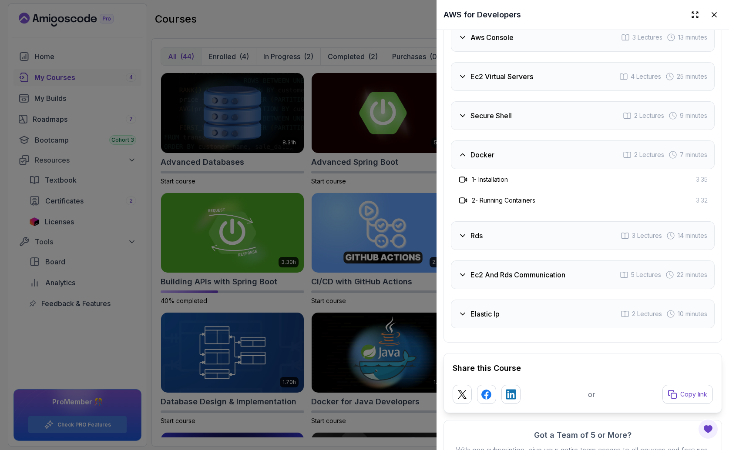
click at [484, 250] on div "Rds 3 Lectures 14 minutes" at bounding box center [583, 235] width 264 height 29
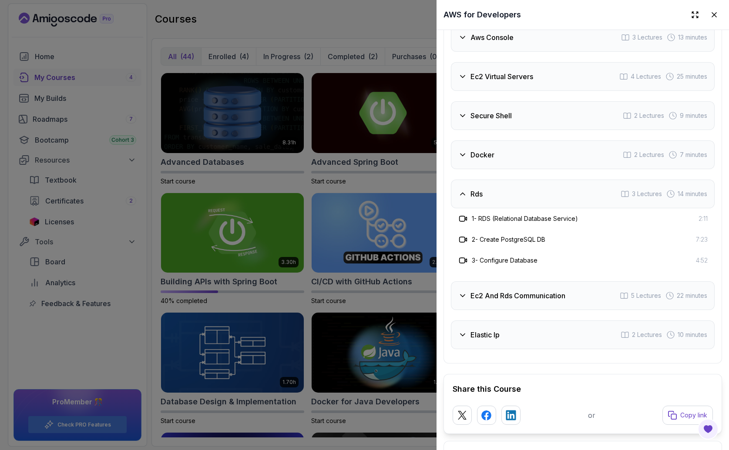
click at [505, 301] on h3 "Ec2 And Rds Communication" at bounding box center [517, 296] width 95 height 10
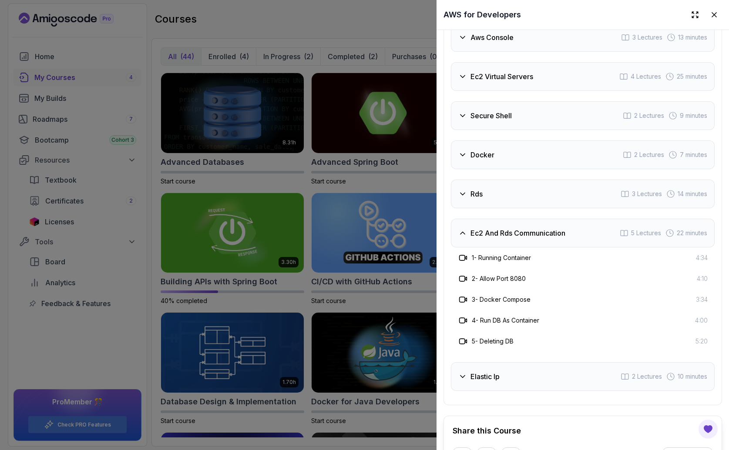
click at [510, 391] on div "Elastic Ip 2 Lectures 10 minutes" at bounding box center [583, 376] width 264 height 29
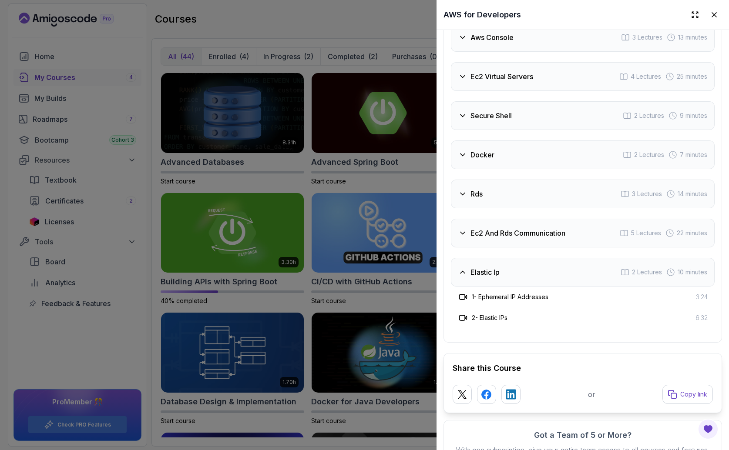
click at [496, 82] on h3 "Ec2 Virtual Servers" at bounding box center [501, 76] width 63 height 10
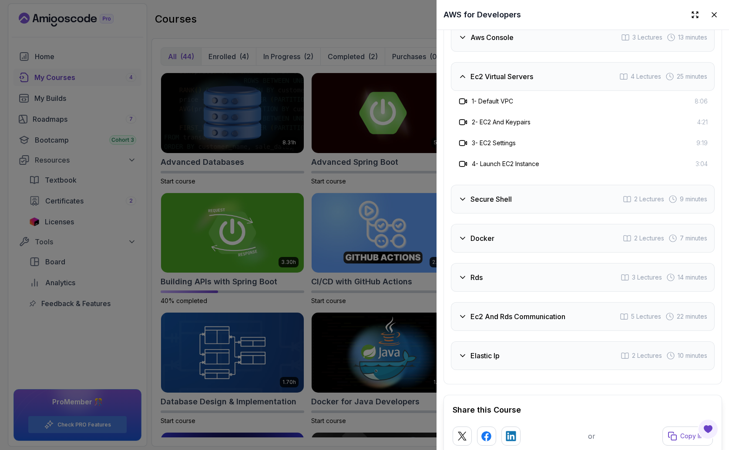
click at [505, 43] on h3 "Aws Console" at bounding box center [491, 37] width 43 height 10
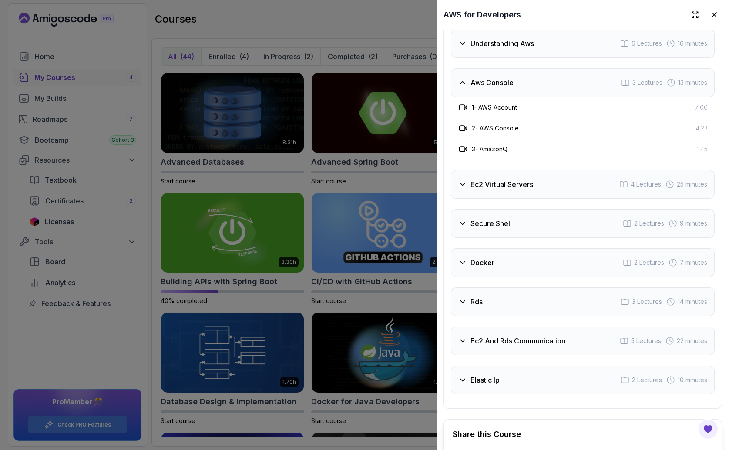
scroll to position [1262, 0]
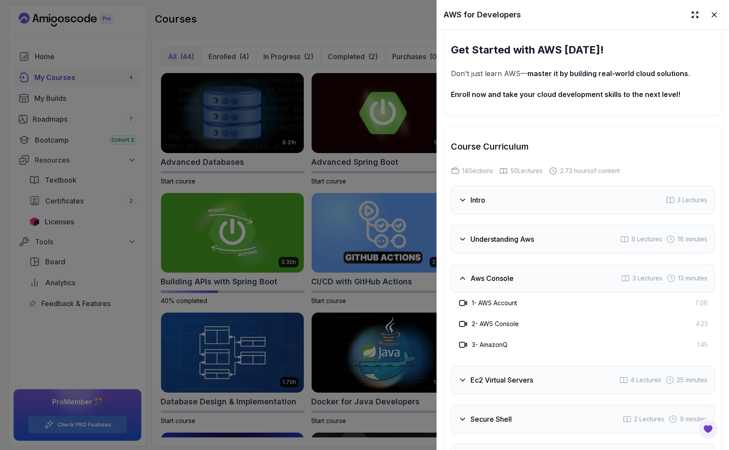
click at [503, 214] on div "Intro 3 Lectures" at bounding box center [583, 200] width 264 height 29
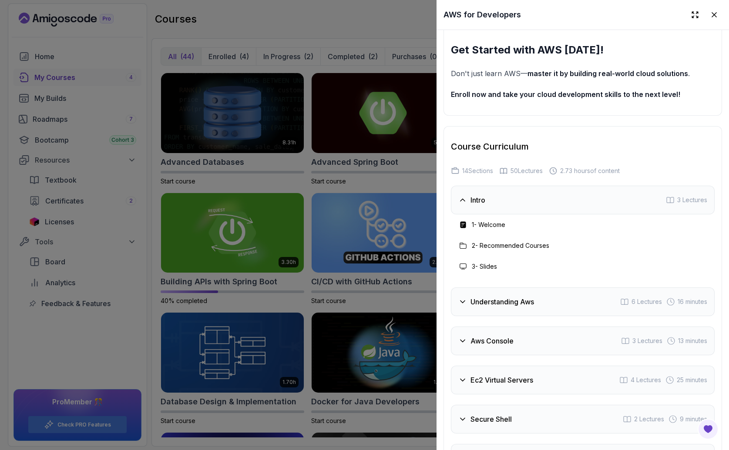
click at [522, 315] on div "Understanding Aws 6 Lectures 16 minutes" at bounding box center [583, 302] width 264 height 29
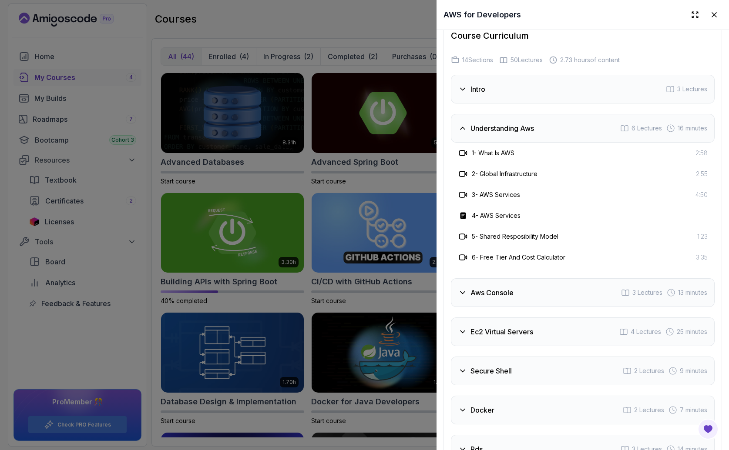
scroll to position [1440, 0]
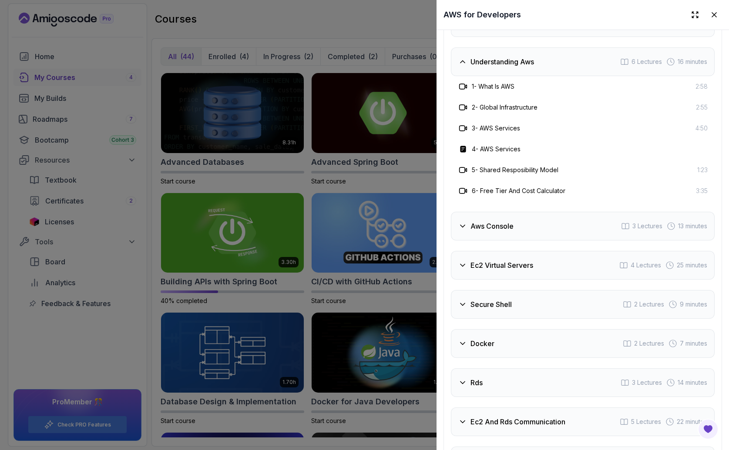
click at [506, 231] on h3 "Aws Console" at bounding box center [491, 226] width 43 height 10
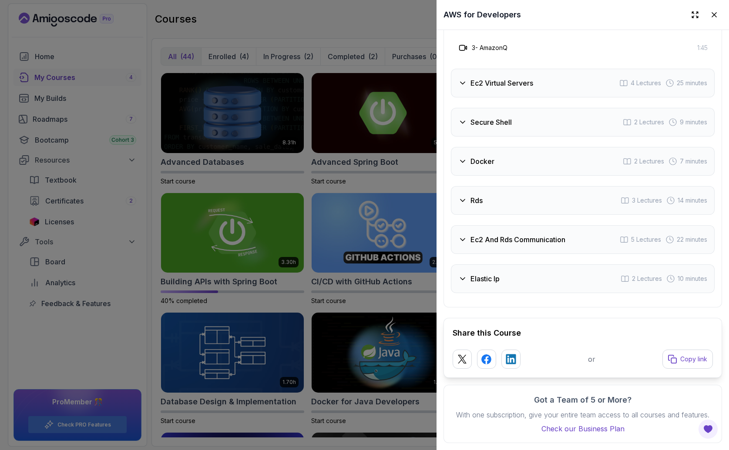
scroll to position [1593, 0]
click at [709, 15] on icon at bounding box center [713, 14] width 9 height 9
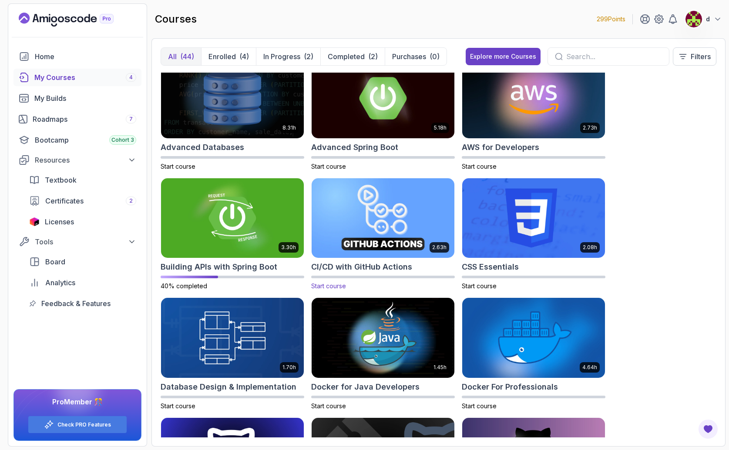
scroll to position [0, 0]
